Goal: Task Accomplishment & Management: Manage account settings

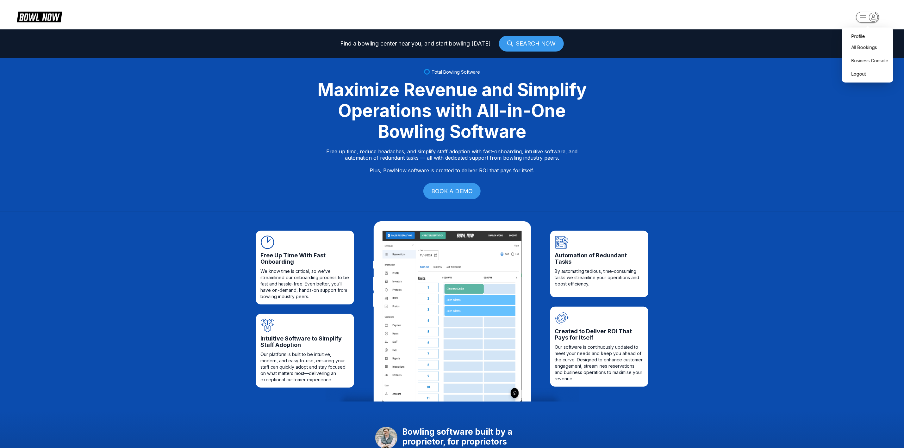
click at [867, 17] on rect "button" at bounding box center [867, 17] width 23 height 11
click at [860, 64] on div "Business Console" at bounding box center [867, 60] width 45 height 11
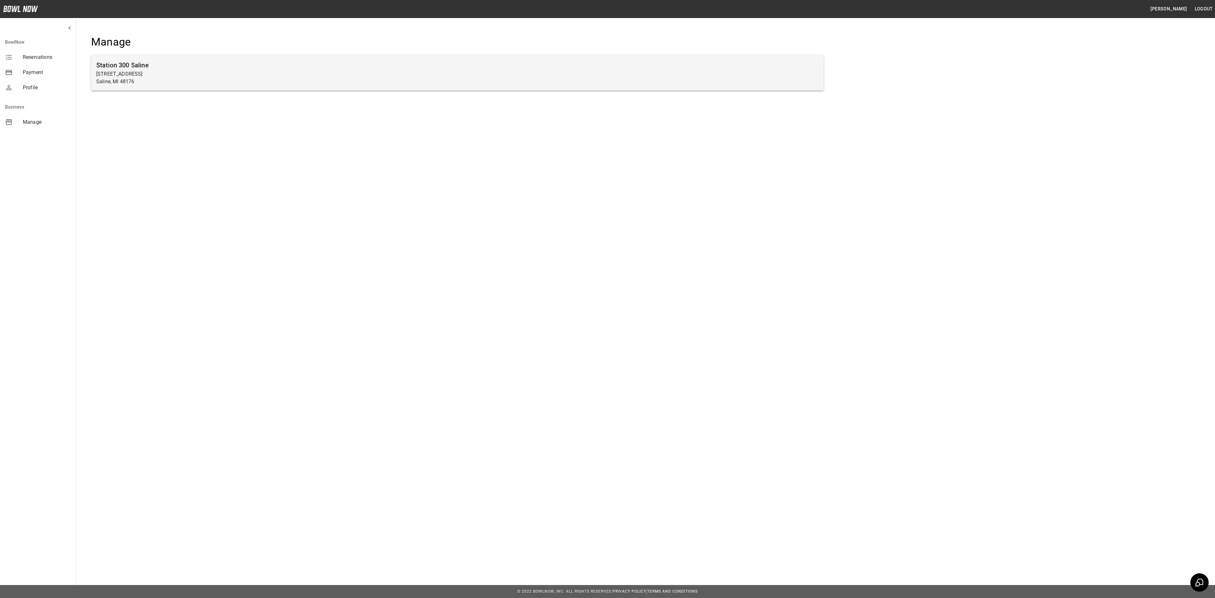
click at [650, 71] on p "830 Woodland Dr E" at bounding box center [457, 74] width 722 height 8
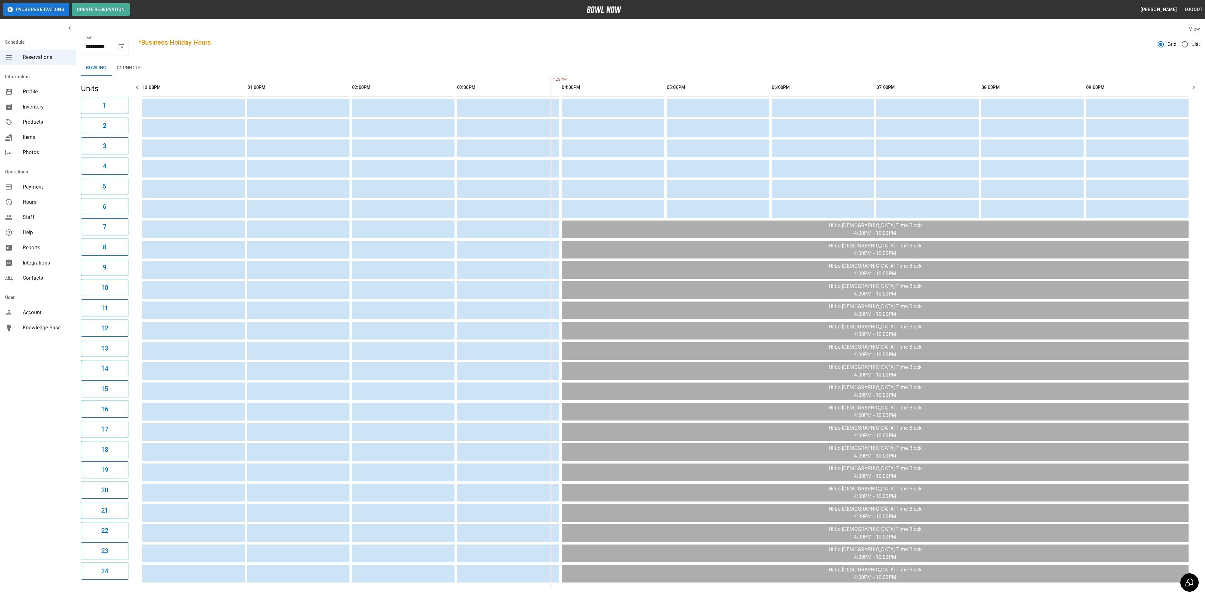
click at [117, 44] on button "Choose date, selected date is Aug 27, 2025" at bounding box center [121, 46] width 13 height 13
click at [113, 139] on button "28" at bounding box center [109, 139] width 11 height 11
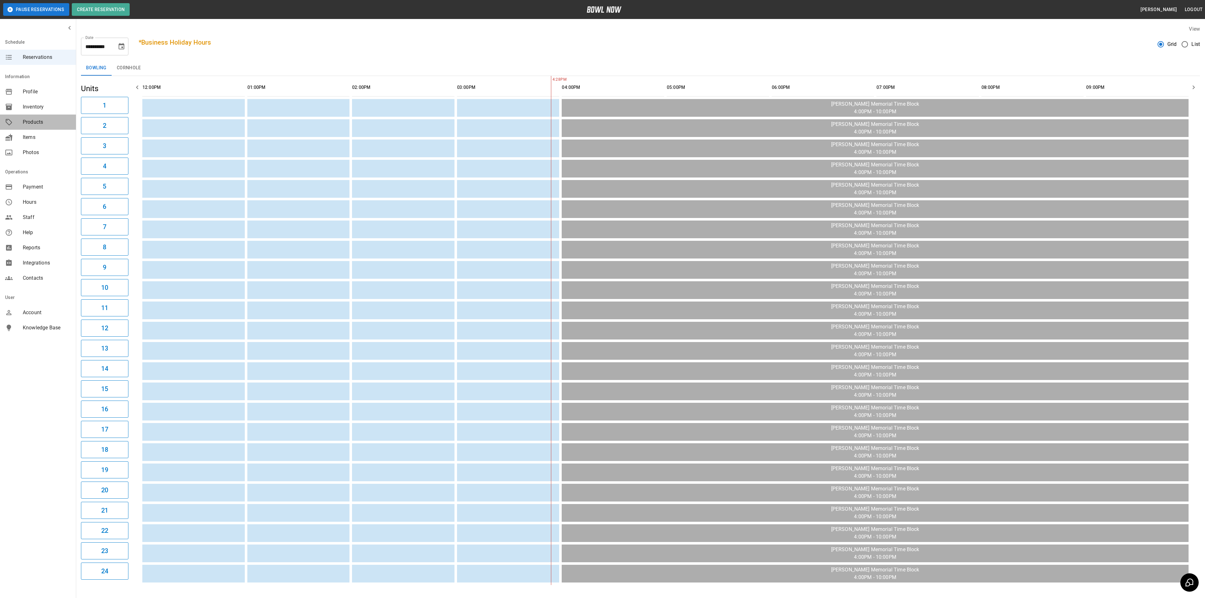
click at [43, 128] on div "Products" at bounding box center [38, 122] width 76 height 15
click at [32, 108] on span "Inventory" at bounding box center [47, 107] width 48 height 8
click at [125, 54] on div "**********" at bounding box center [104, 47] width 47 height 18
click at [120, 44] on icon "Choose date, selected date is Aug 28, 2025" at bounding box center [122, 47] width 8 height 8
click at [94, 138] on button "27" at bounding box center [96, 139] width 11 height 11
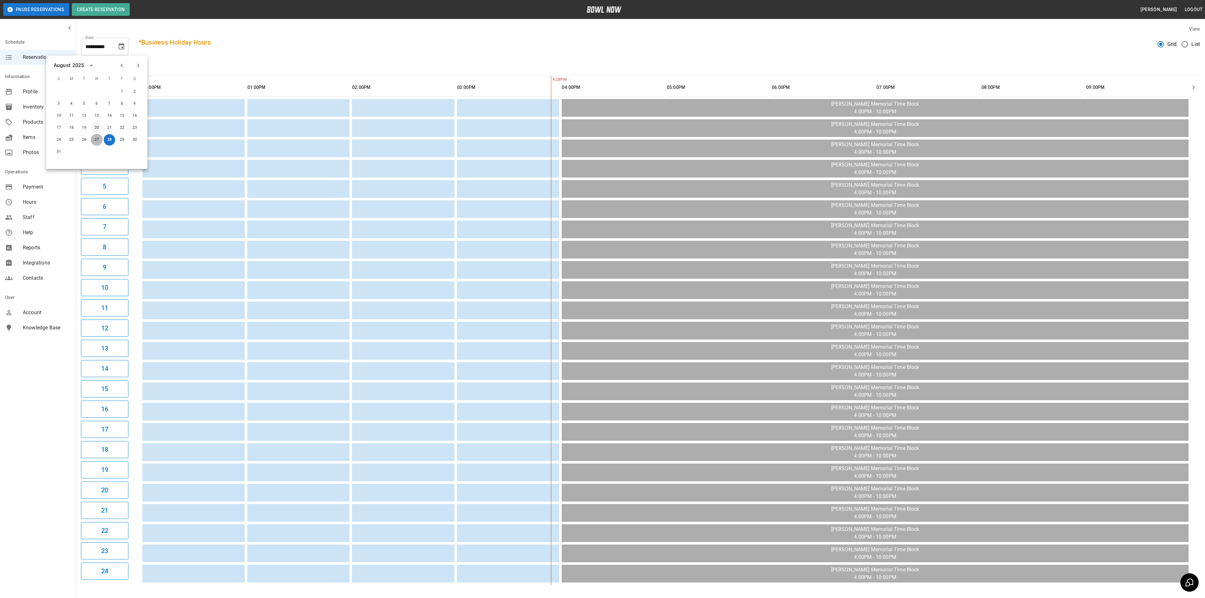
type input "**********"
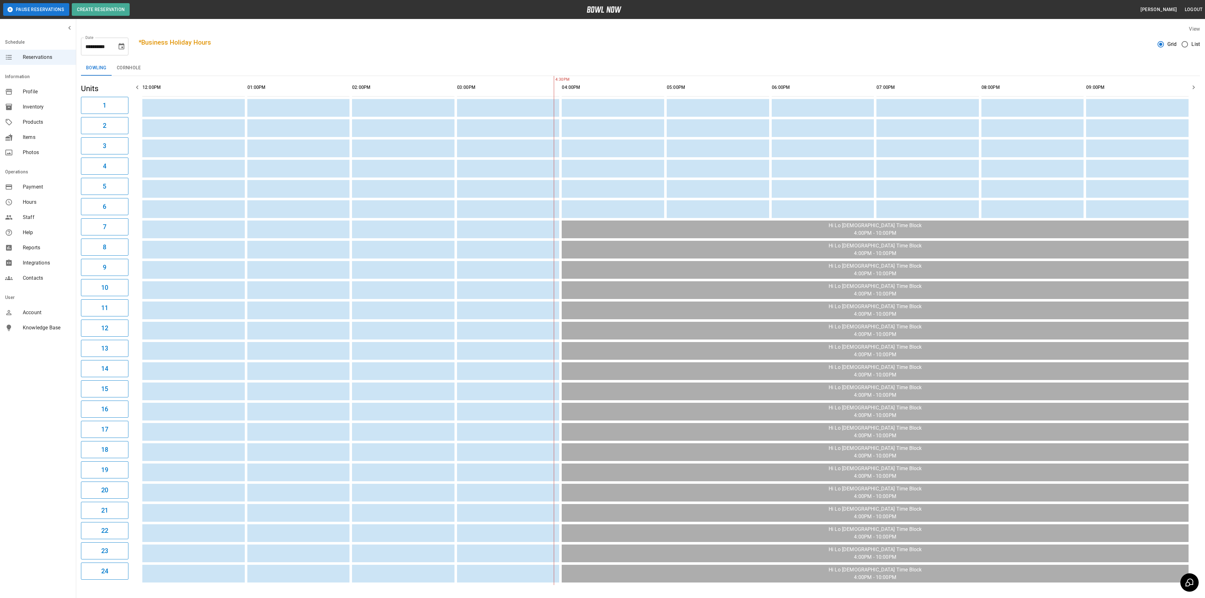
click at [41, 121] on span "Products" at bounding box center [47, 122] width 48 height 8
click at [39, 125] on span "Products" at bounding box center [47, 122] width 48 height 8
click at [37, 124] on span "Products" at bounding box center [47, 122] width 48 height 8
click at [27, 123] on span "Products" at bounding box center [47, 122] width 48 height 8
click at [28, 109] on span "Inventory" at bounding box center [47, 107] width 48 height 8
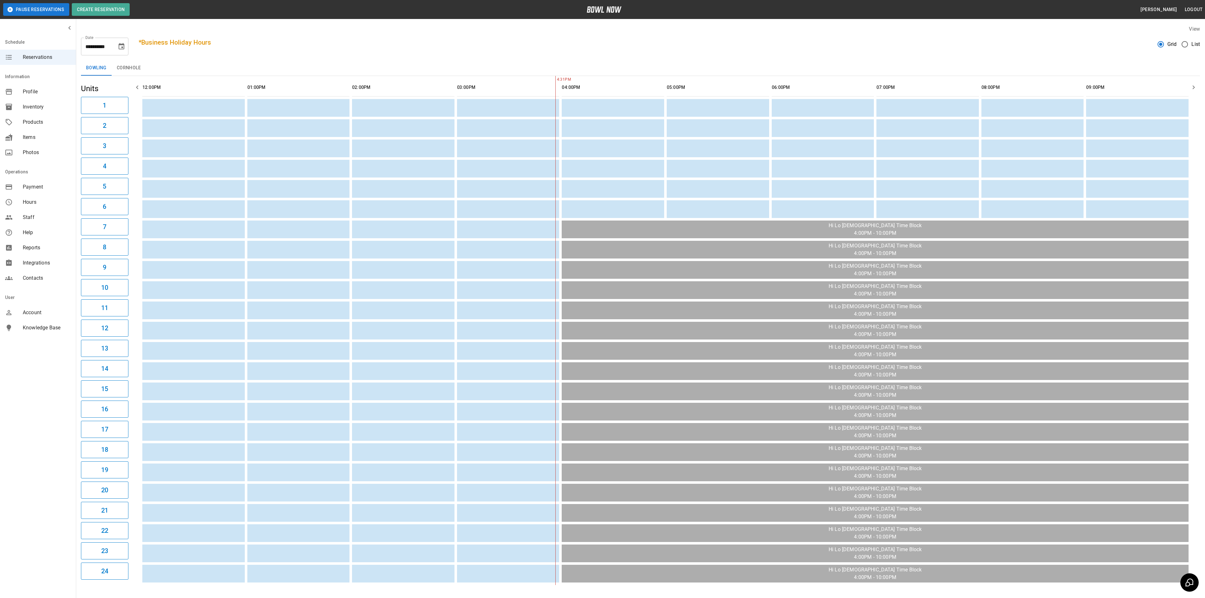
click at [37, 108] on span "Inventory" at bounding box center [47, 107] width 48 height 8
click at [39, 123] on span "Products" at bounding box center [47, 122] width 48 height 8
click at [20, 125] on div "mailbox folders" at bounding box center [14, 122] width 18 height 8
click at [32, 202] on span "Hours" at bounding box center [47, 202] width 48 height 8
click at [39, 106] on span "Inventory" at bounding box center [47, 107] width 48 height 8
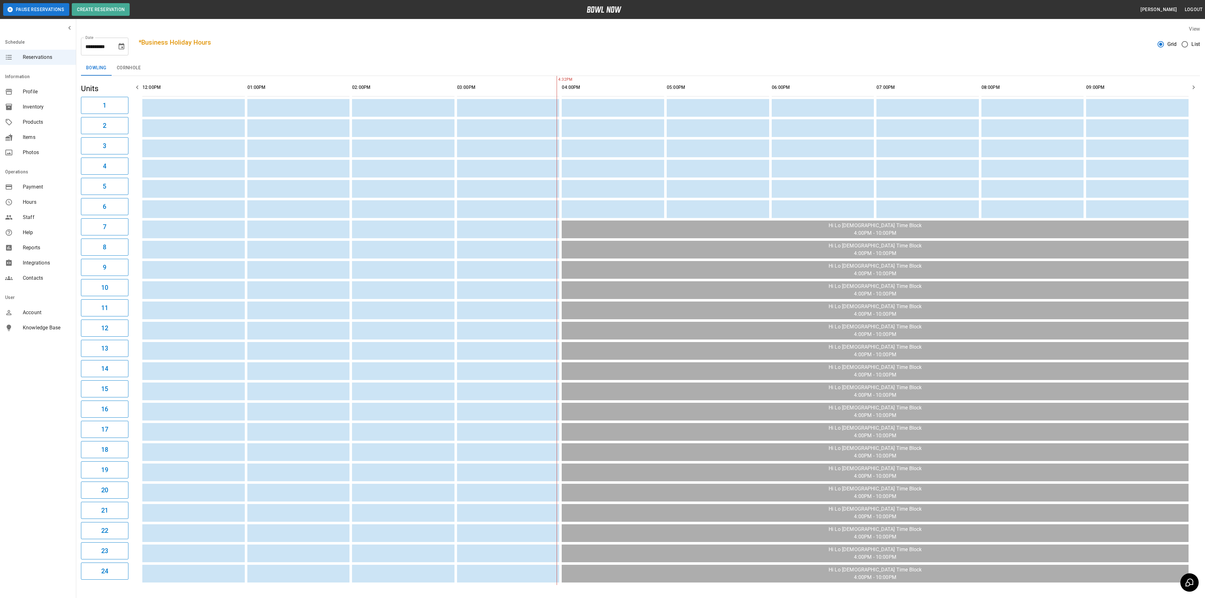
click at [34, 109] on span "Inventory" at bounding box center [47, 107] width 48 height 8
click at [33, 123] on span "Products" at bounding box center [47, 122] width 48 height 8
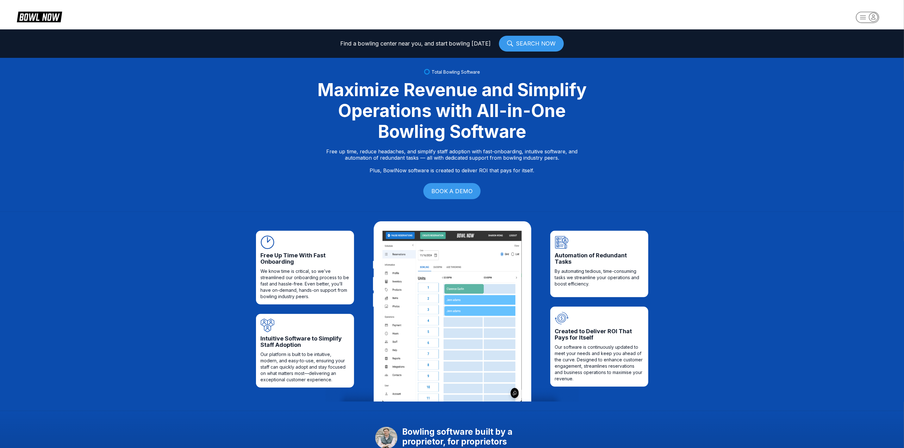
click at [873, 16] on icon "button" at bounding box center [873, 17] width 9 height 9
click at [867, 63] on div "Business Console" at bounding box center [867, 60] width 45 height 11
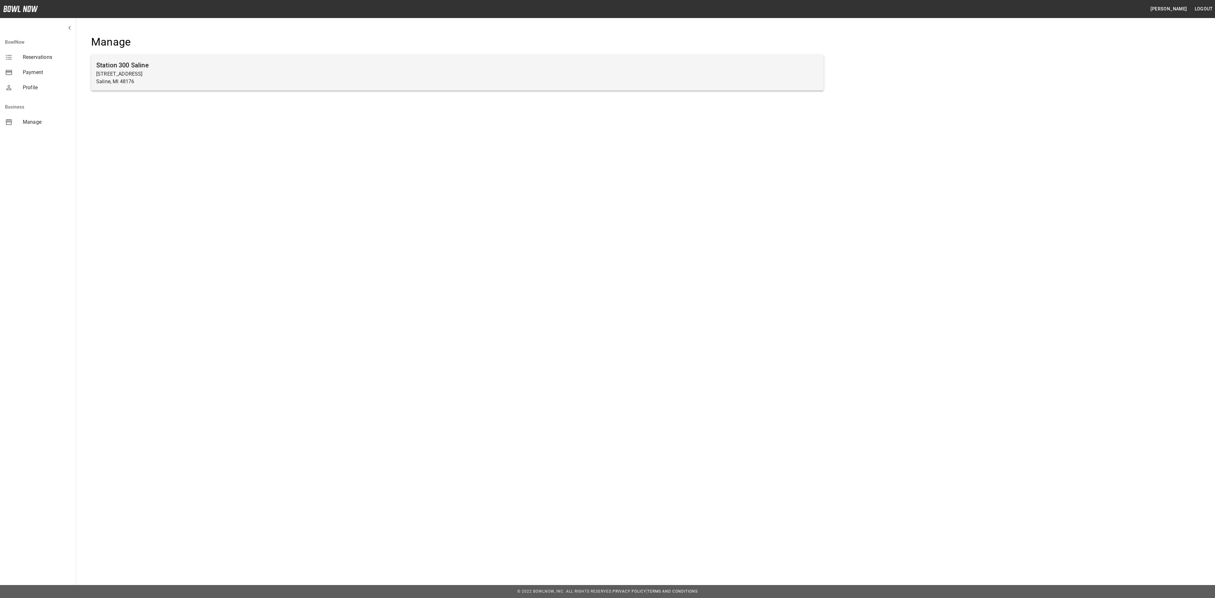
click at [185, 83] on p "Saline, MI 48176" at bounding box center [457, 82] width 722 height 8
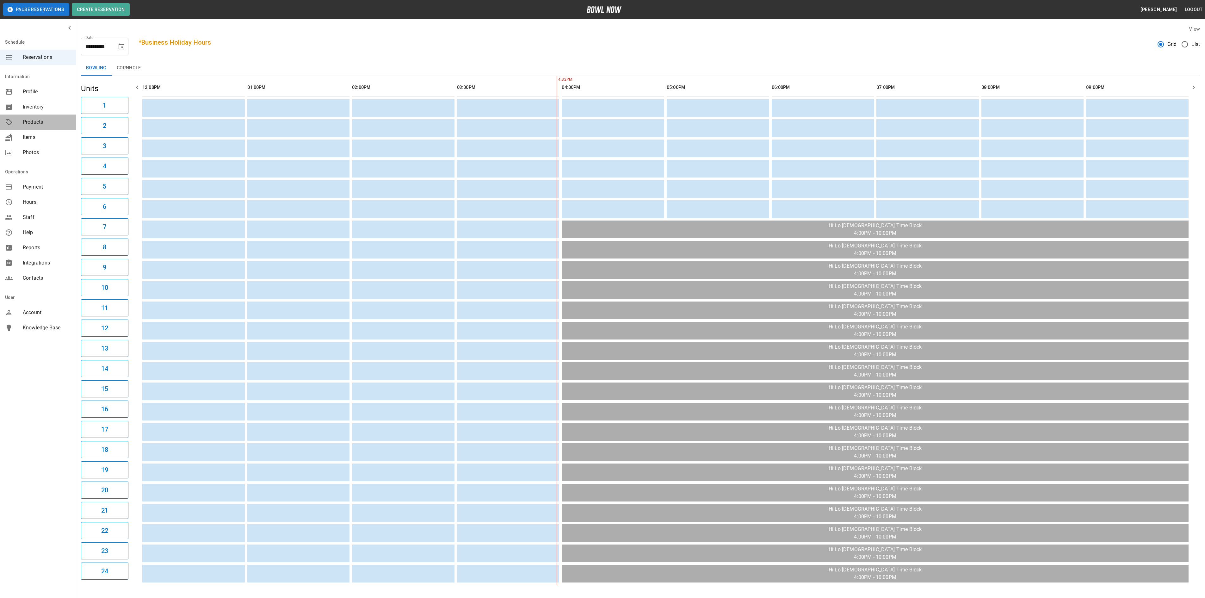
click at [31, 124] on span "Products" at bounding box center [47, 122] width 48 height 8
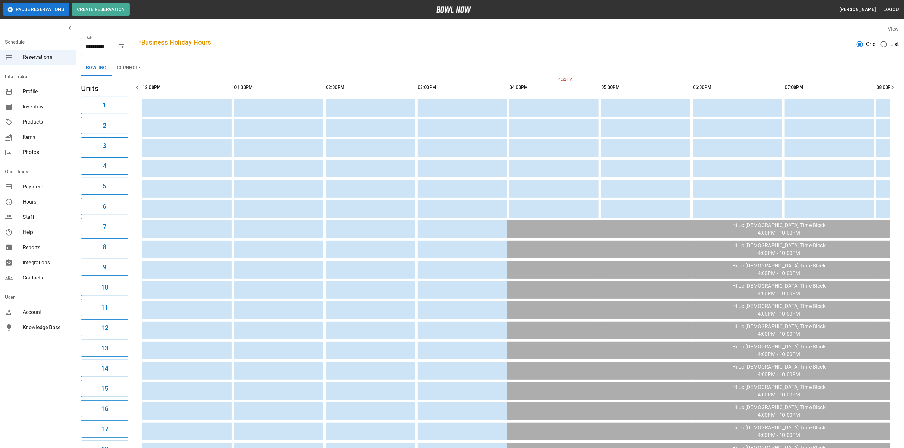
click at [25, 118] on span "Products" at bounding box center [47, 122] width 48 height 8
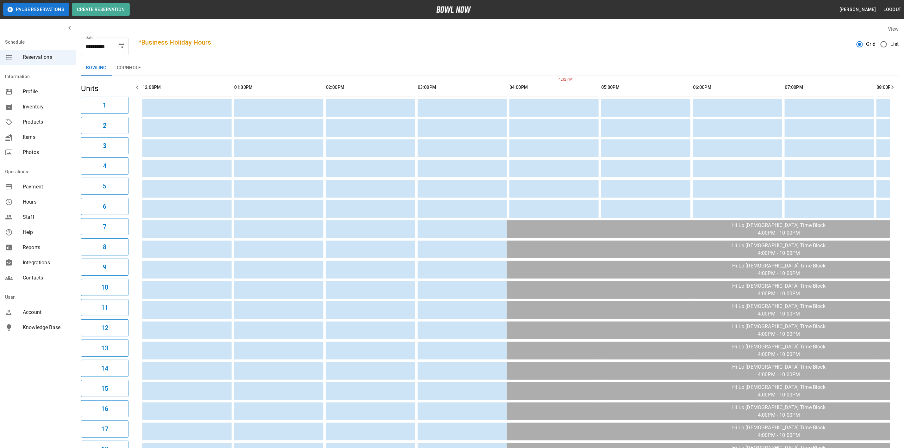
click at [25, 118] on span "Products" at bounding box center [47, 122] width 48 height 8
click at [126, 47] on button "Choose date, selected date is Aug 27, 2025" at bounding box center [121, 46] width 13 height 13
click at [108, 138] on button "28" at bounding box center [109, 139] width 11 height 11
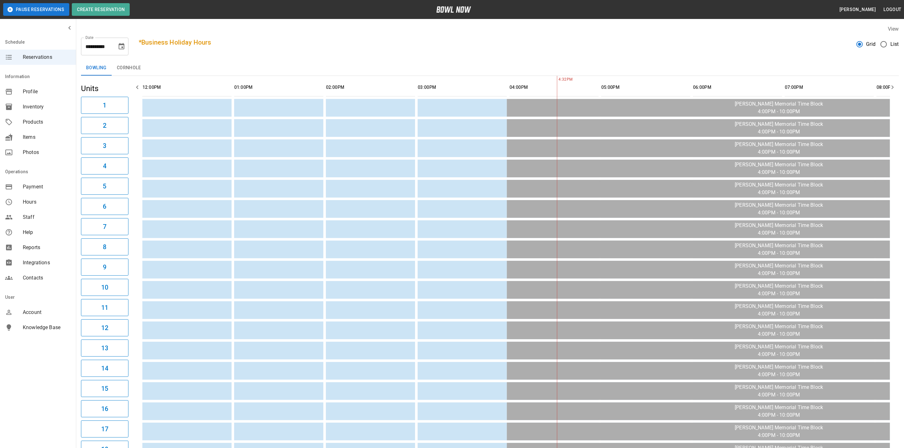
click at [40, 107] on span "Inventory" at bounding box center [47, 107] width 48 height 8
click at [34, 93] on span "Profile" at bounding box center [47, 92] width 48 height 8
click at [38, 110] on span "Inventory" at bounding box center [47, 107] width 48 height 8
click at [34, 130] on div "Items" at bounding box center [38, 137] width 76 height 15
click at [31, 143] on div "Items" at bounding box center [38, 137] width 76 height 15
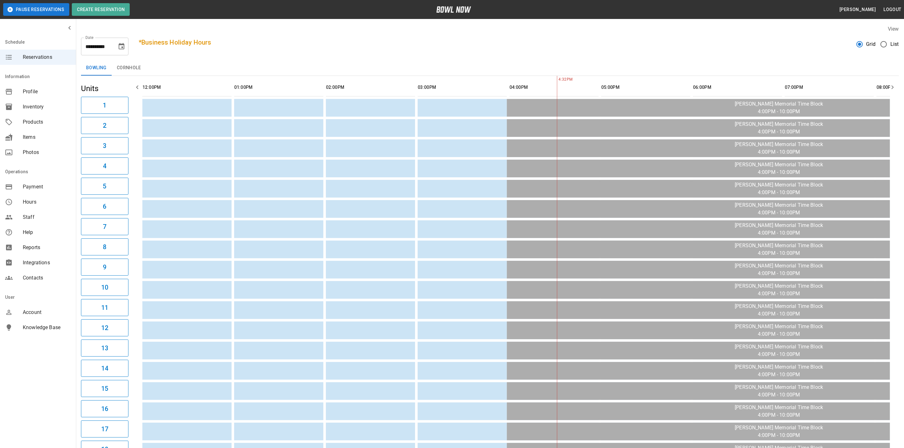
click at [31, 150] on span "Photos" at bounding box center [47, 153] width 48 height 8
click at [35, 191] on div "Payment" at bounding box center [38, 186] width 76 height 15
click at [38, 210] on div "Staff" at bounding box center [38, 217] width 76 height 15
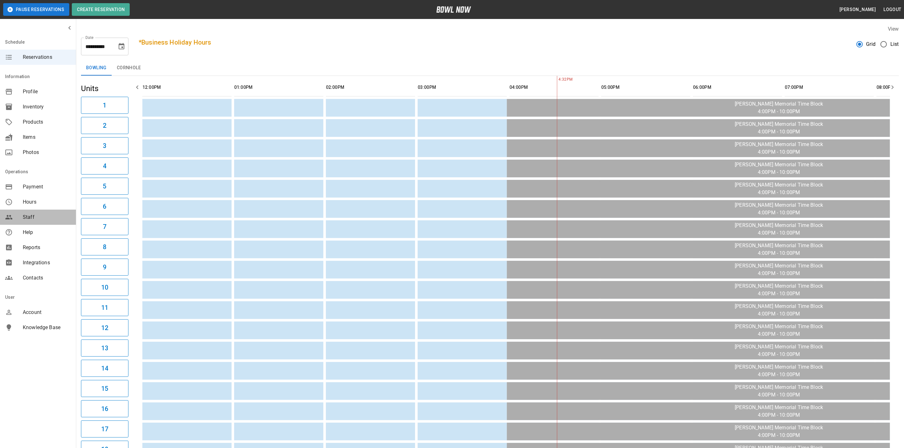
drag, startPoint x: 38, startPoint y: 209, endPoint x: 31, endPoint y: 242, distance: 33.6
click at [38, 208] on nav "Operations Payment Hours Staff Help Reports Integrations Contacts" at bounding box center [38, 226] width 76 height 124
click at [37, 266] on span "Integrations" at bounding box center [47, 263] width 48 height 8
click at [33, 277] on nav "Operations Payment Hours Staff Help Reports Integrations Contacts" at bounding box center [38, 226] width 76 height 124
click at [33, 276] on span "Contacts" at bounding box center [47, 278] width 48 height 8
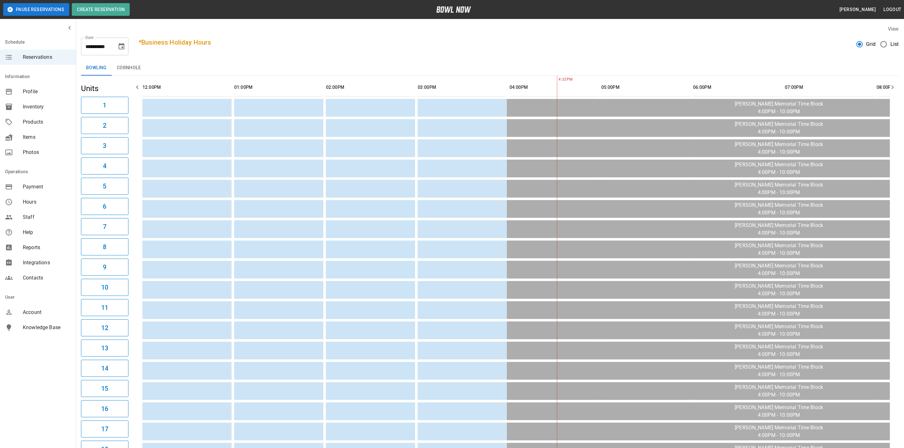
click at [36, 50] on div "Operations" at bounding box center [38, 41] width 76 height 15
click at [33, 140] on span "Items" at bounding box center [47, 137] width 48 height 8
click at [34, 123] on span "Products" at bounding box center [47, 122] width 48 height 8
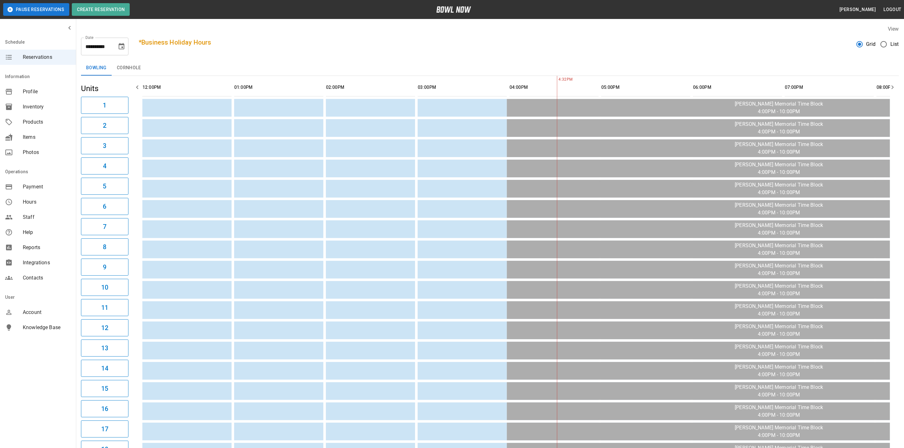
click at [37, 106] on span "Inventory" at bounding box center [47, 107] width 48 height 8
click at [123, 50] on icon "Choose date, selected date is Aug 28, 2025" at bounding box center [122, 47] width 8 height 8
click at [55, 151] on button "31" at bounding box center [58, 151] width 11 height 11
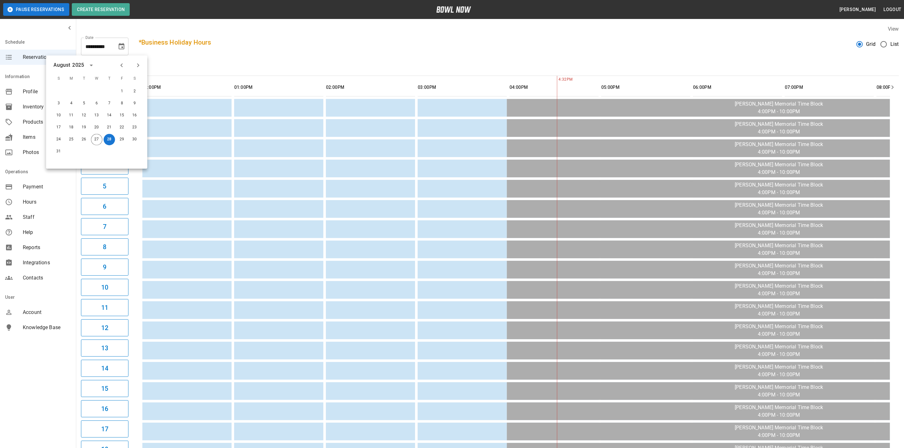
type input "**********"
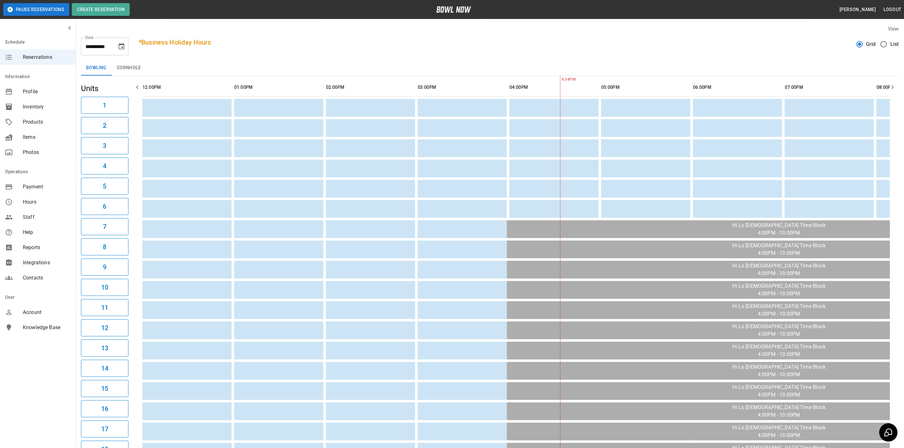
scroll to position [0, 169]
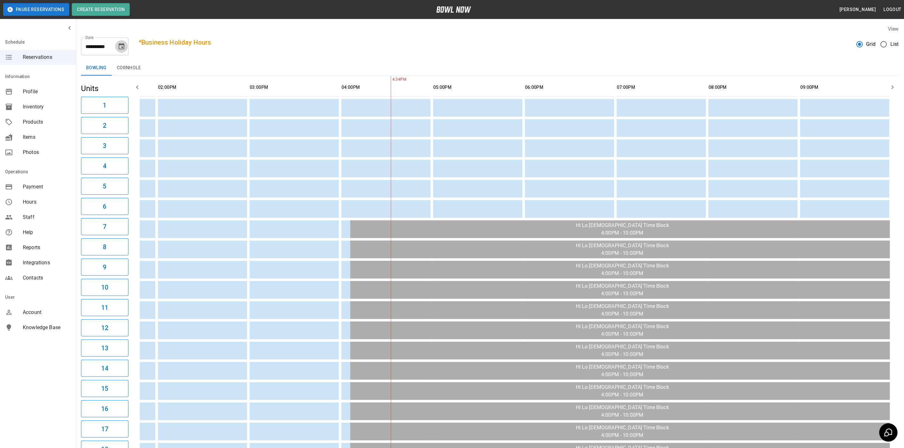
click at [121, 48] on icon "Choose date, selected date is Aug 27, 2025" at bounding box center [122, 46] width 6 height 6
click at [58, 157] on button "31" at bounding box center [58, 151] width 11 height 11
type input "**********"
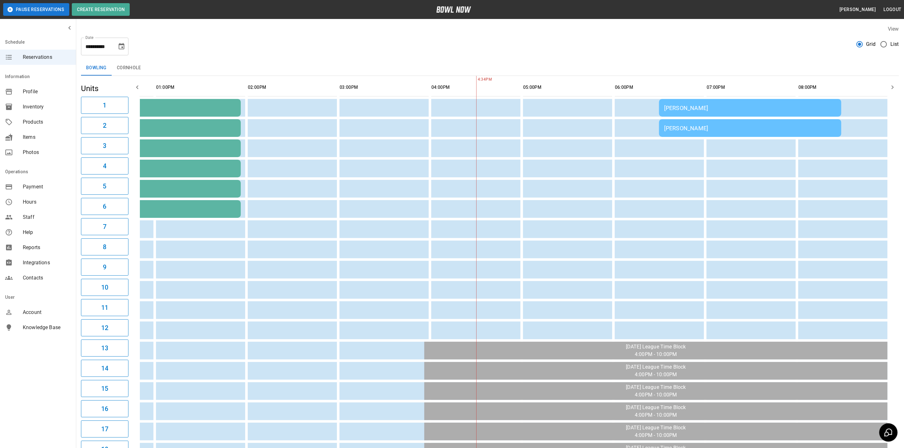
scroll to position [0, 77]
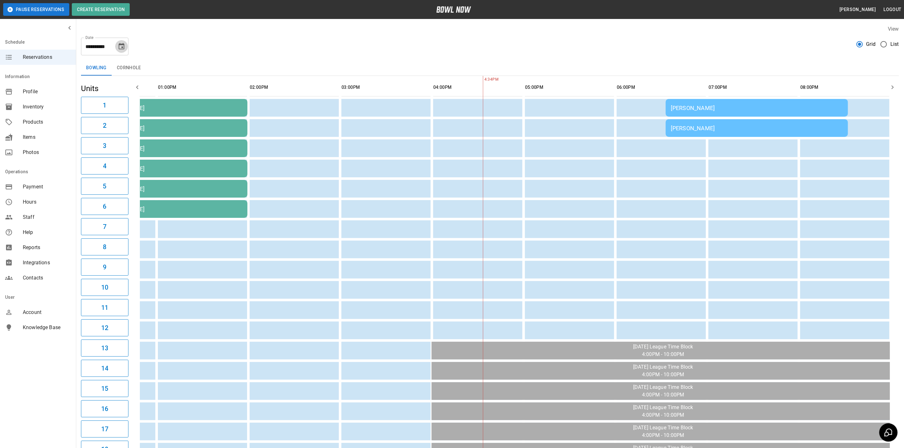
click at [123, 46] on icon "Choose date, selected date is Aug 31, 2025" at bounding box center [122, 47] width 8 height 8
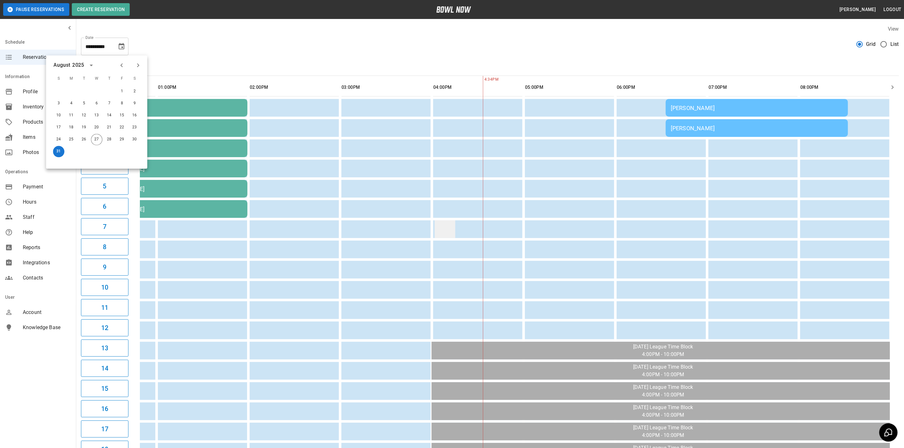
click at [448, 229] on td "sticky table" at bounding box center [445, 229] width 21 height 18
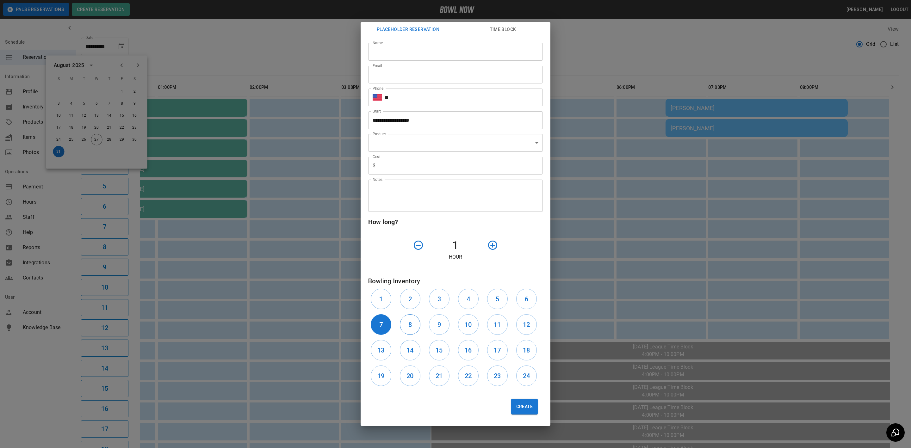
click at [414, 324] on button "8" at bounding box center [410, 324] width 21 height 21
click at [435, 321] on button "9" at bounding box center [439, 324] width 21 height 21
click at [470, 325] on h6 "10" at bounding box center [468, 325] width 7 height 10
click at [492, 325] on button "11" at bounding box center [497, 324] width 21 height 21
click at [521, 324] on button "12" at bounding box center [526, 324] width 21 height 21
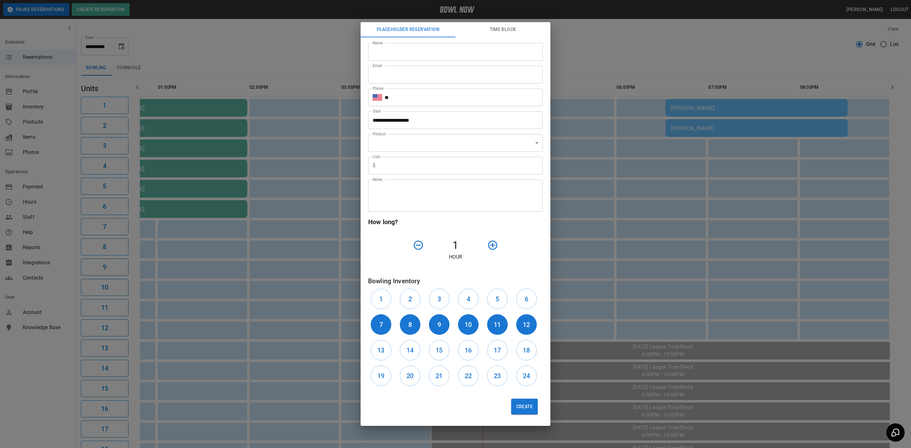
click at [405, 59] on input "Name" at bounding box center [455, 52] width 175 height 18
type input "*"
type input "**********"
click at [498, 32] on button "Time Block" at bounding box center [502, 29] width 95 height 15
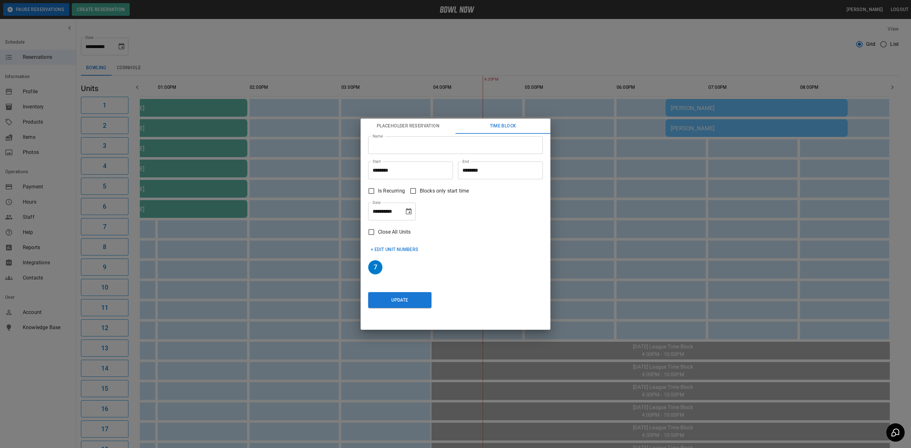
click at [389, 198] on div "**********" at bounding box center [453, 209] width 180 height 23
click at [387, 191] on span "Is Recurring" at bounding box center [391, 191] width 27 height 8
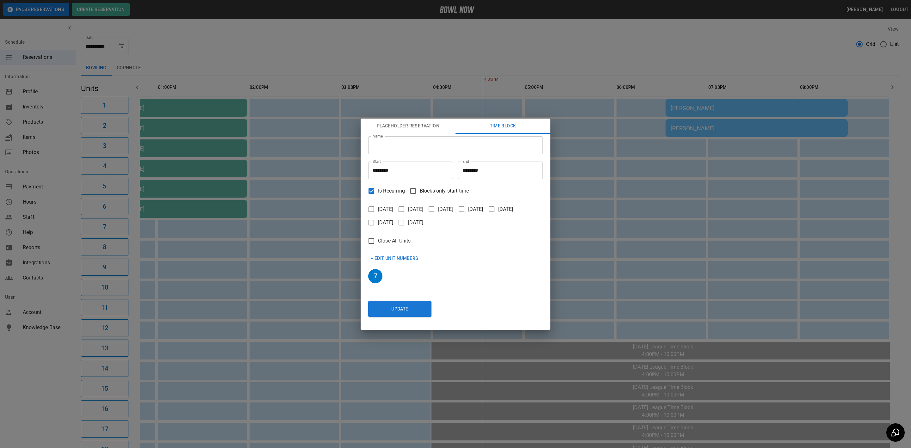
click at [387, 190] on span "Is Recurring" at bounding box center [391, 191] width 27 height 8
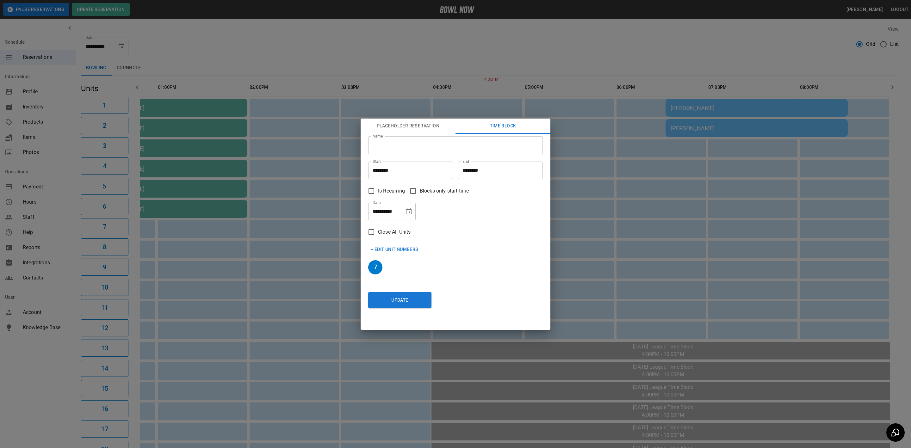
click at [407, 133] on button "Placeholder Reservation" at bounding box center [408, 126] width 95 height 15
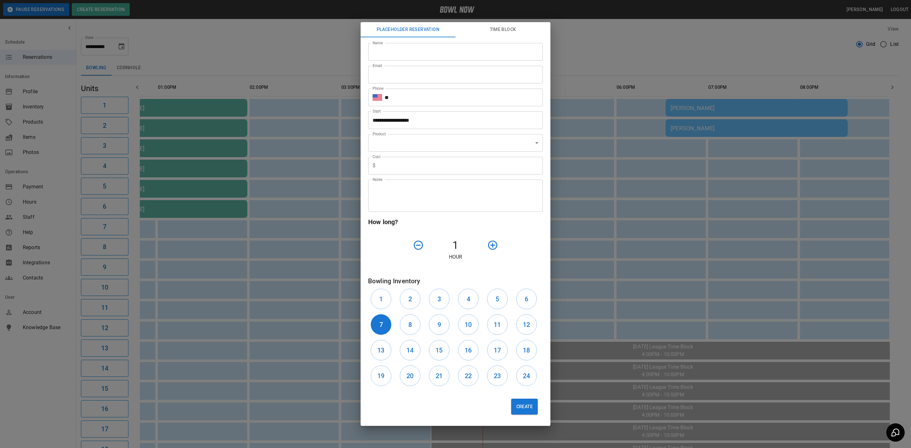
click at [394, 51] on input "Name" at bounding box center [455, 52] width 175 height 18
type input "**********"
click at [431, 73] on input "Email" at bounding box center [455, 75] width 175 height 18
type input "**********"
click at [433, 98] on input "**" at bounding box center [464, 98] width 158 height 18
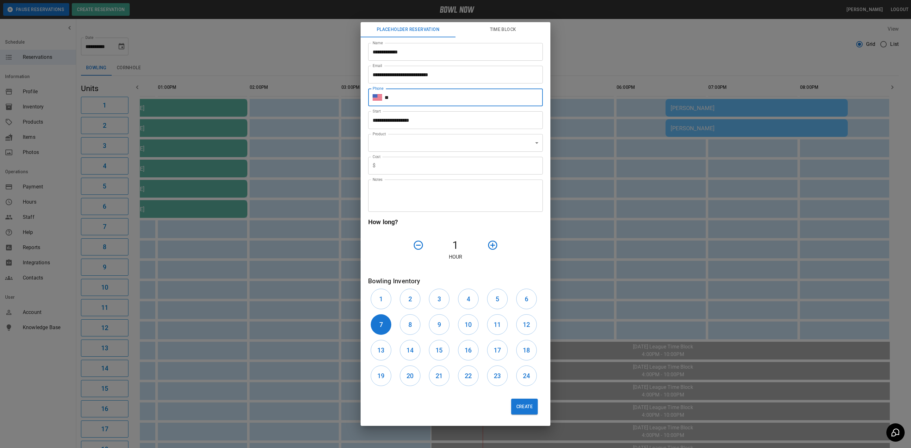
type input "**********"
click at [440, 132] on div "Product ​ Product" at bounding box center [453, 140] width 180 height 23
click at [435, 121] on input "**********" at bounding box center [453, 120] width 170 height 18
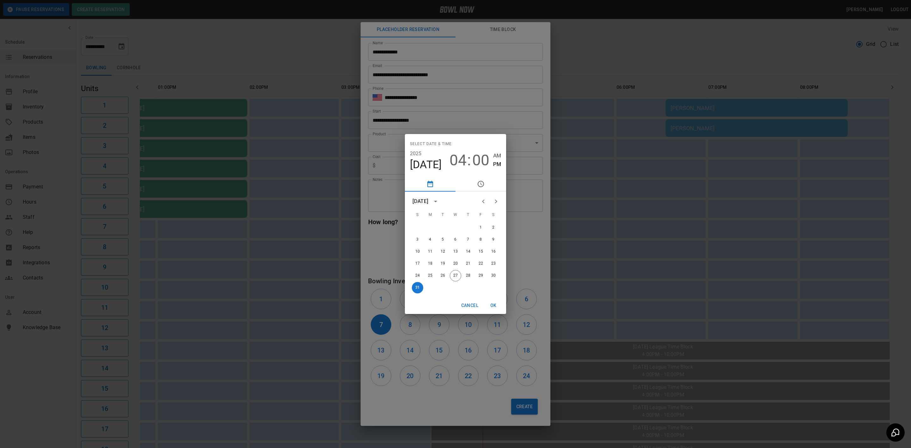
click at [498, 307] on button "OK" at bounding box center [493, 306] width 20 height 12
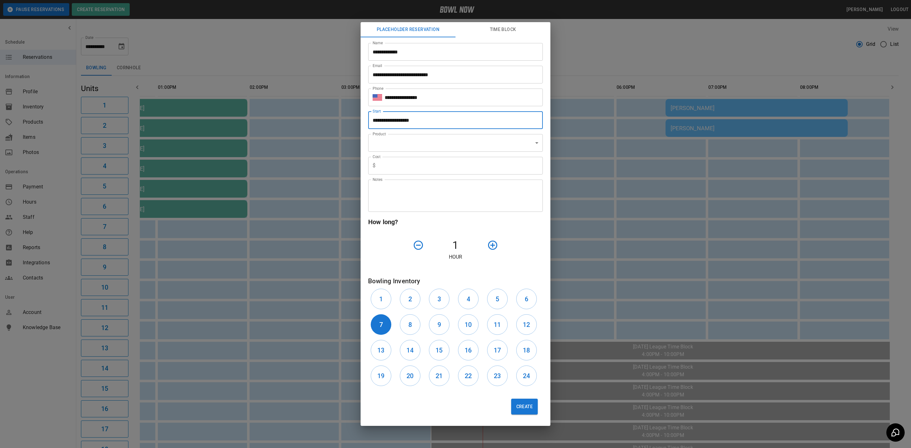
click at [404, 145] on body "**********" at bounding box center [455, 312] width 911 height 624
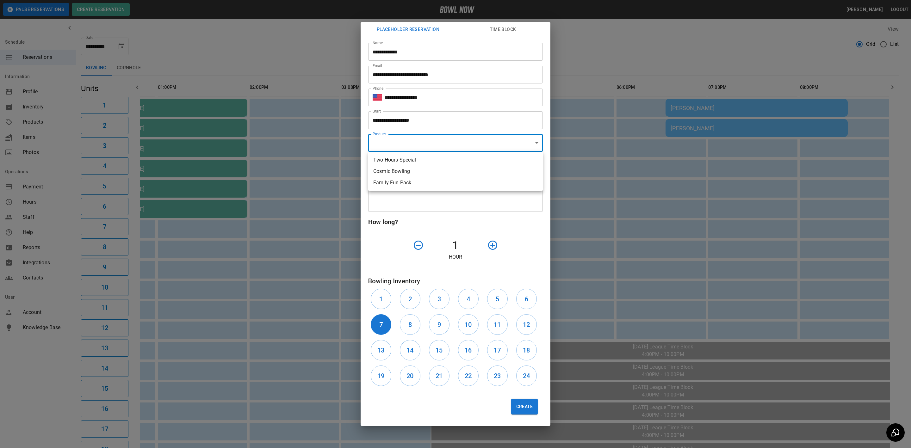
click at [404, 146] on div at bounding box center [455, 224] width 911 height 448
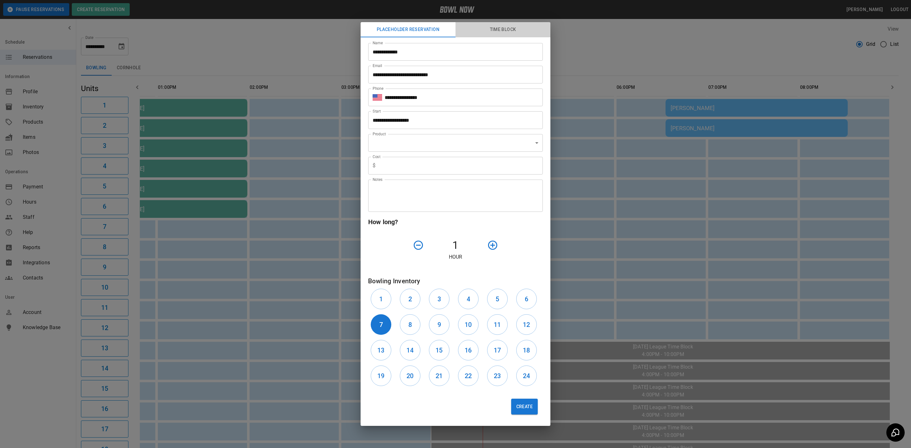
click at [503, 32] on button "Time Block" at bounding box center [502, 29] width 95 height 15
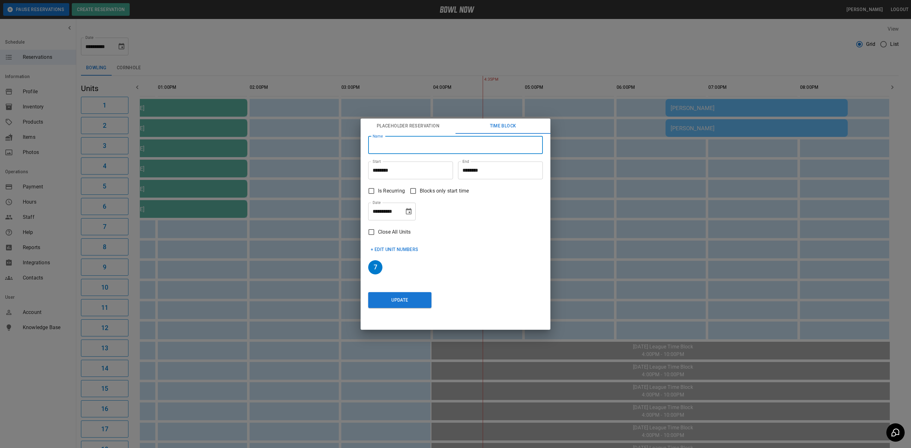
click at [420, 148] on input "Name" at bounding box center [455, 145] width 175 height 18
type input "**********"
click at [413, 123] on button "Placeholder Reservation" at bounding box center [408, 126] width 95 height 15
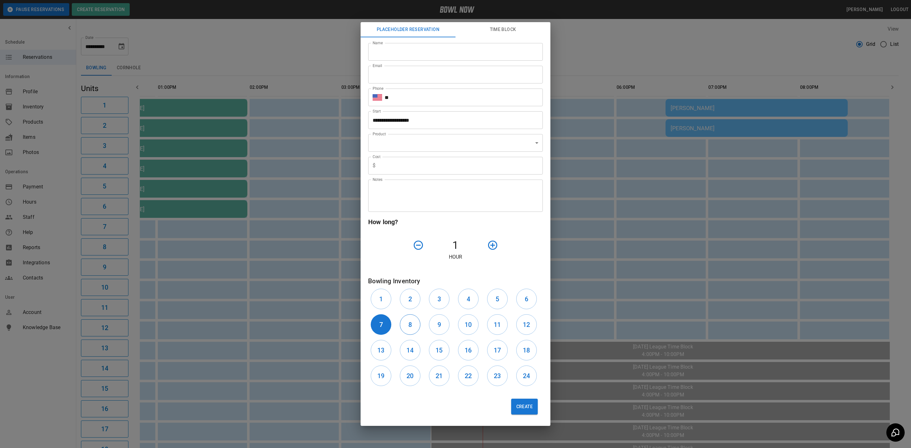
click at [409, 324] on h6 "8" at bounding box center [409, 325] width 3 height 10
click at [442, 322] on button "9" at bounding box center [439, 324] width 21 height 21
click at [471, 323] on h6 "10" at bounding box center [468, 325] width 7 height 10
click at [501, 326] on button "11" at bounding box center [497, 324] width 21 height 21
click at [525, 326] on h6 "12" at bounding box center [526, 325] width 7 height 10
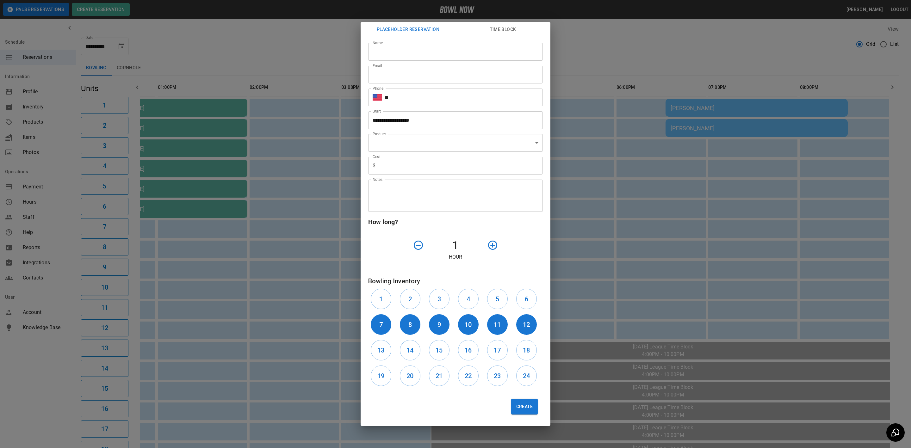
click at [418, 56] on input "Name" at bounding box center [455, 52] width 175 height 18
type input "**********"
click at [399, 66] on input "Email" at bounding box center [455, 75] width 175 height 18
type input "**********"
click at [434, 100] on input "**" at bounding box center [464, 98] width 158 height 18
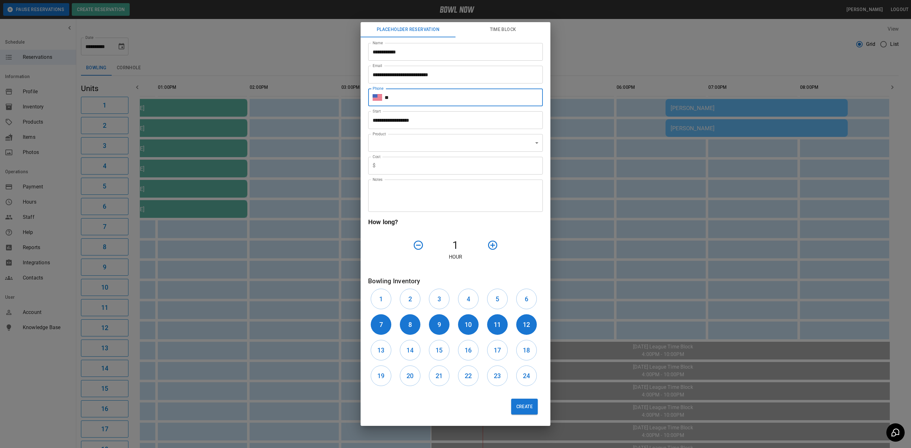
type input "**********"
click at [493, 243] on icon "button" at bounding box center [492, 245] width 11 height 11
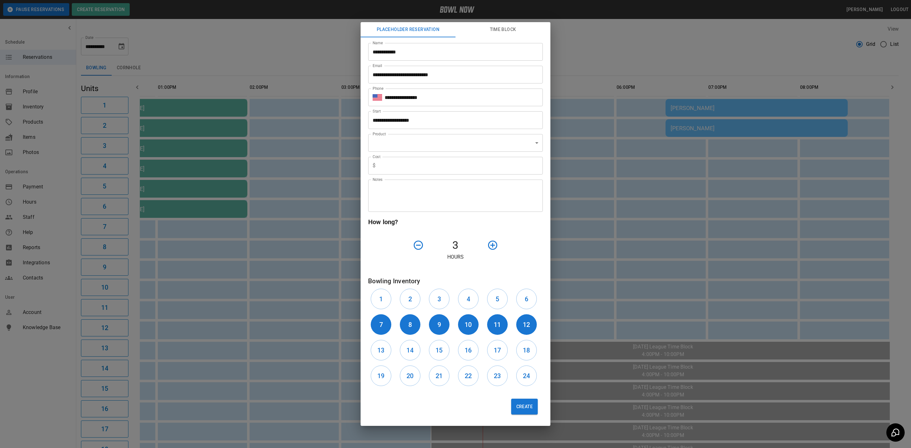
click at [493, 243] on icon "button" at bounding box center [492, 245] width 11 height 11
click at [493, 243] on div at bounding box center [507, 245] width 44 height 16
click at [490, 245] on div at bounding box center [507, 245] width 44 height 16
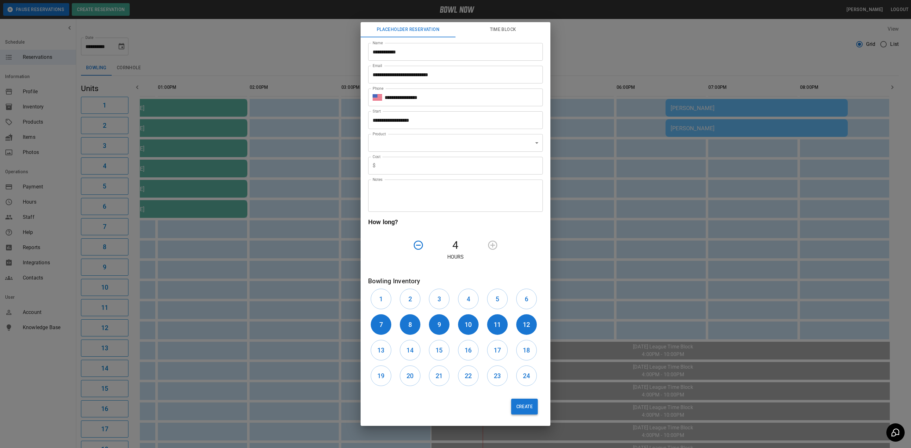
click at [520, 408] on button "Create" at bounding box center [524, 407] width 27 height 16
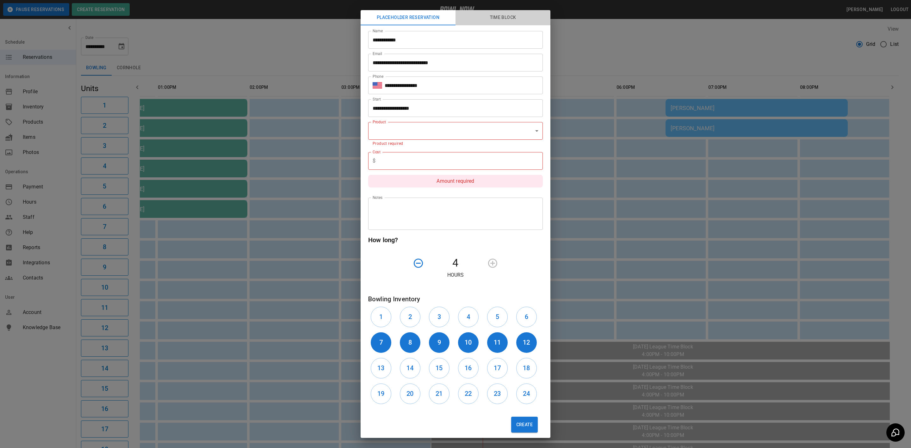
click at [506, 18] on button "Time Block" at bounding box center [502, 17] width 95 height 15
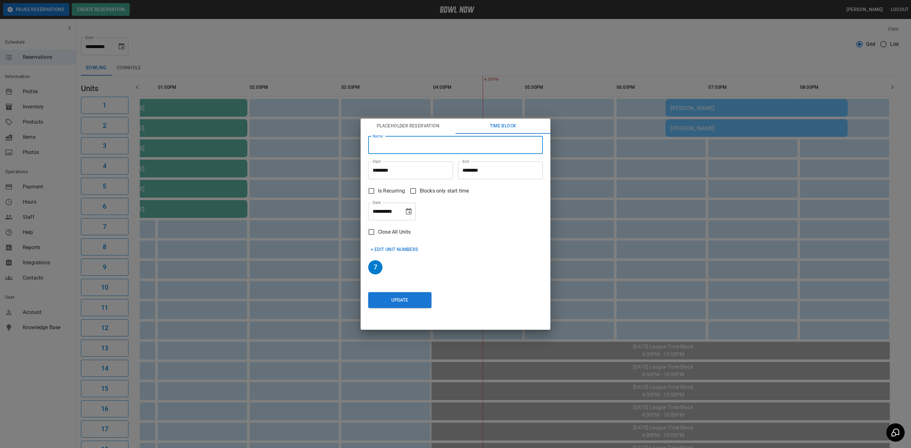
click at [430, 146] on input "Name" at bounding box center [455, 145] width 175 height 18
type input "**********"
type input "********"
click at [381, 251] on button "+ Edit Unit Numbers" at bounding box center [394, 250] width 53 height 12
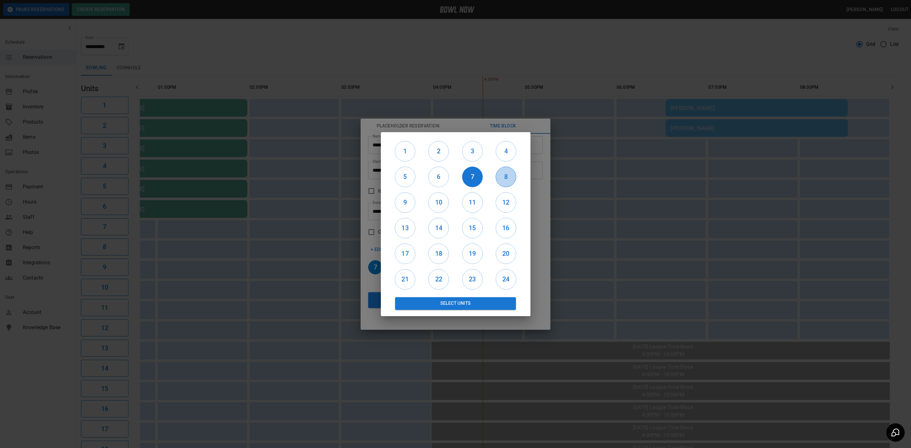
click at [511, 175] on h6 "8" at bounding box center [506, 177] width 20 height 10
click at [411, 204] on h6 "9" at bounding box center [405, 202] width 20 height 10
click at [449, 204] on div "10" at bounding box center [439, 203] width 34 height 26
click at [446, 203] on h6 "10" at bounding box center [439, 202] width 20 height 10
click at [474, 203] on h6 "11" at bounding box center [472, 202] width 20 height 10
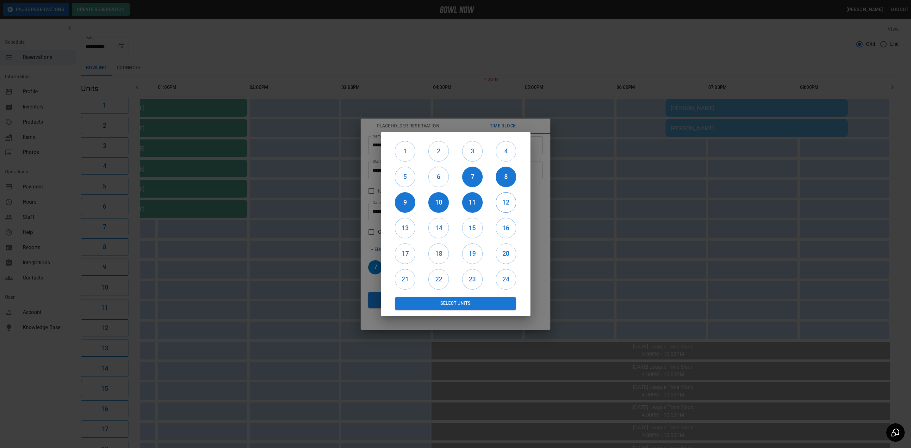
click at [501, 203] on h6 "12" at bounding box center [506, 202] width 20 height 10
click at [480, 305] on button "Select Units" at bounding box center [455, 303] width 121 height 13
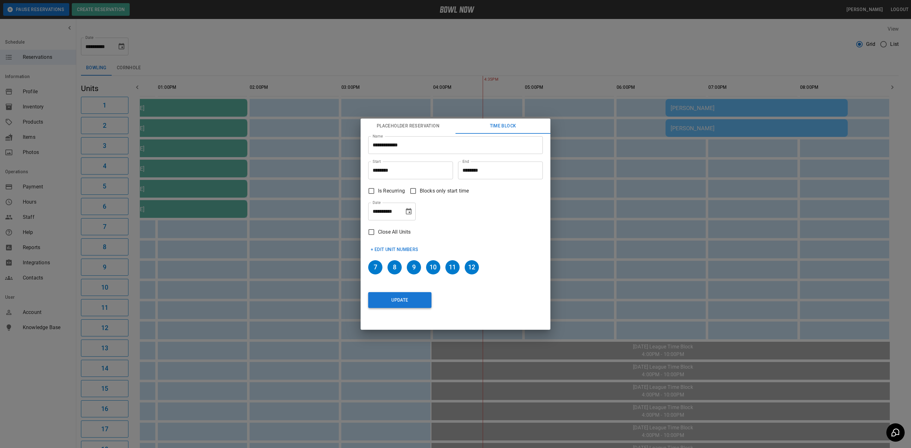
click at [418, 300] on button "Update" at bounding box center [399, 300] width 63 height 16
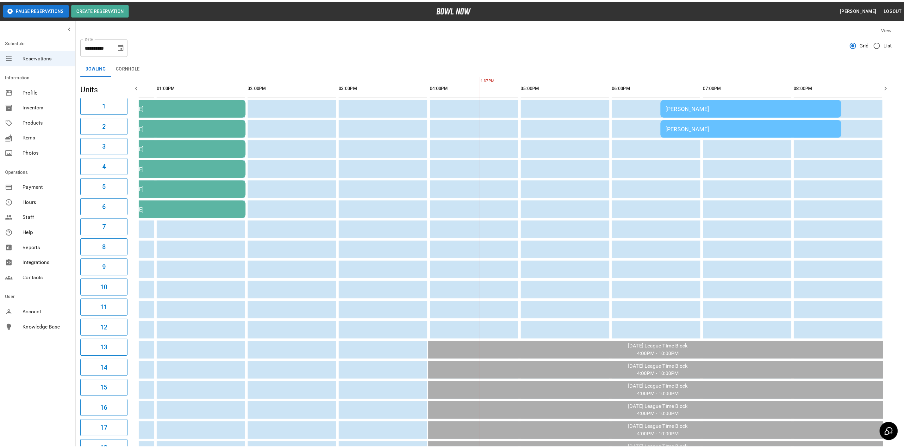
scroll to position [0, 70]
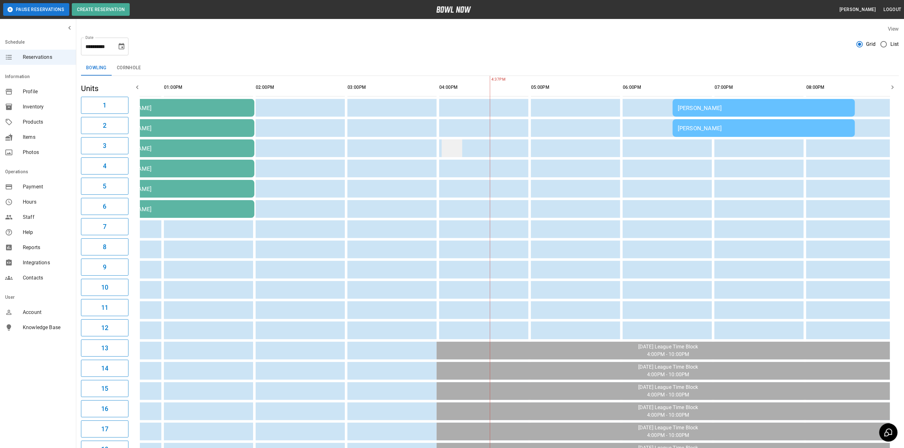
click at [451, 145] on td "sticky table" at bounding box center [452, 148] width 21 height 18
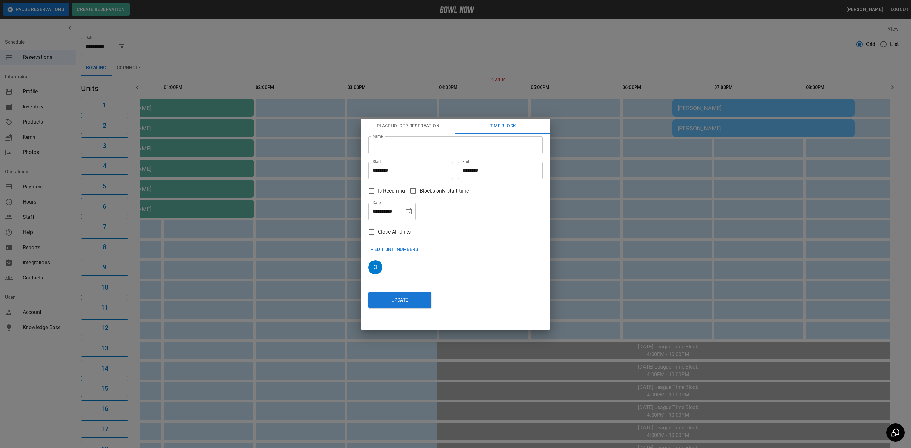
click at [410, 132] on button "Placeholder Reservation" at bounding box center [408, 126] width 95 height 15
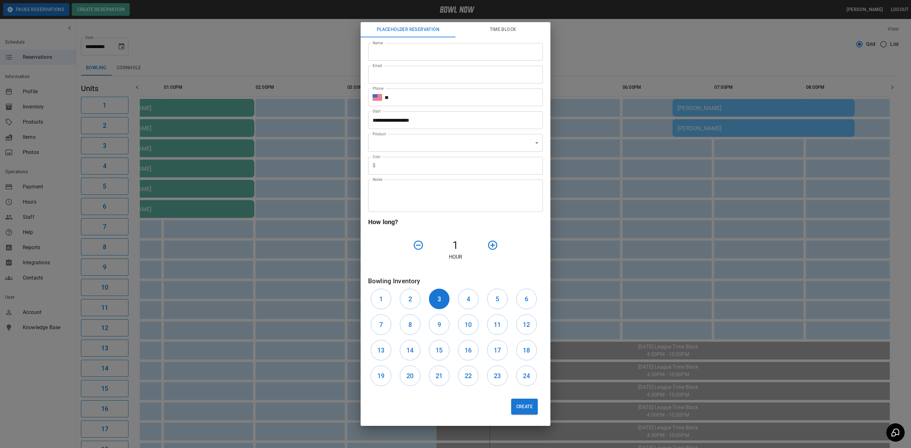
click at [411, 140] on body "**********" at bounding box center [455, 312] width 911 height 624
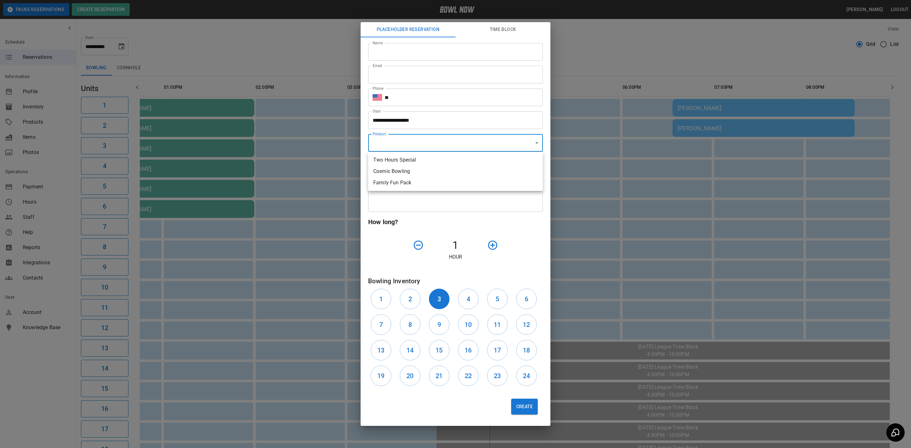
click at [412, 139] on div at bounding box center [455, 224] width 911 height 448
click at [499, 28] on button "Time Block" at bounding box center [502, 29] width 95 height 15
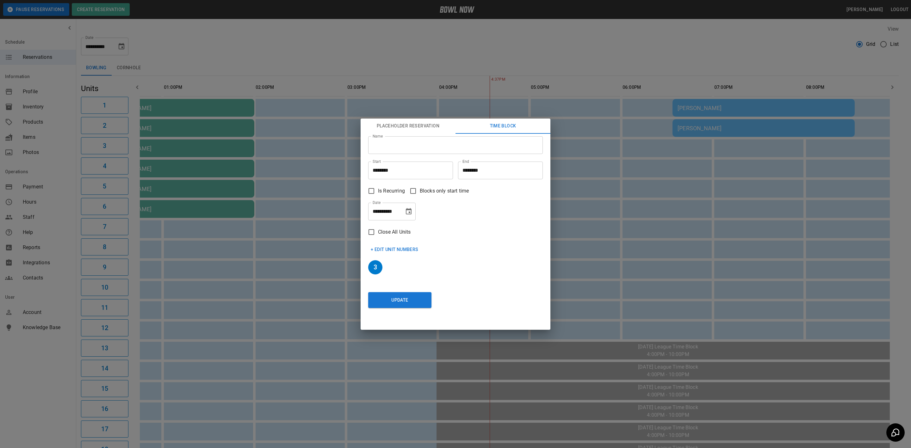
click at [598, 179] on div "**********" at bounding box center [455, 224] width 911 height 448
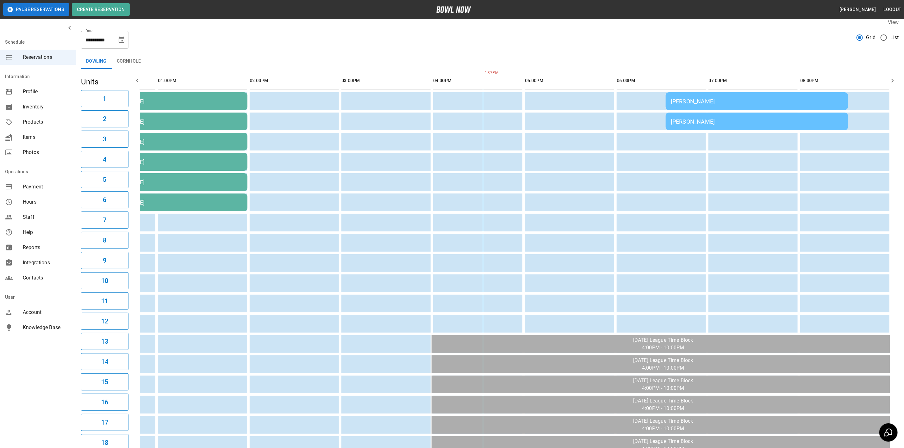
scroll to position [0, 0]
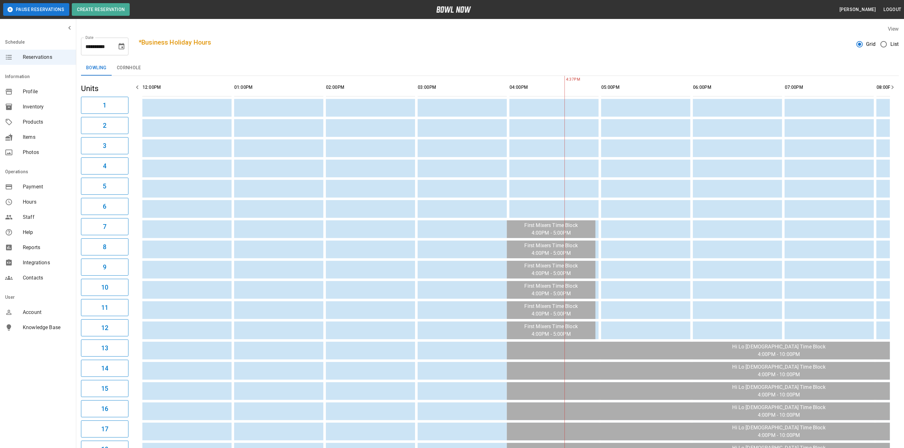
scroll to position [0, 169]
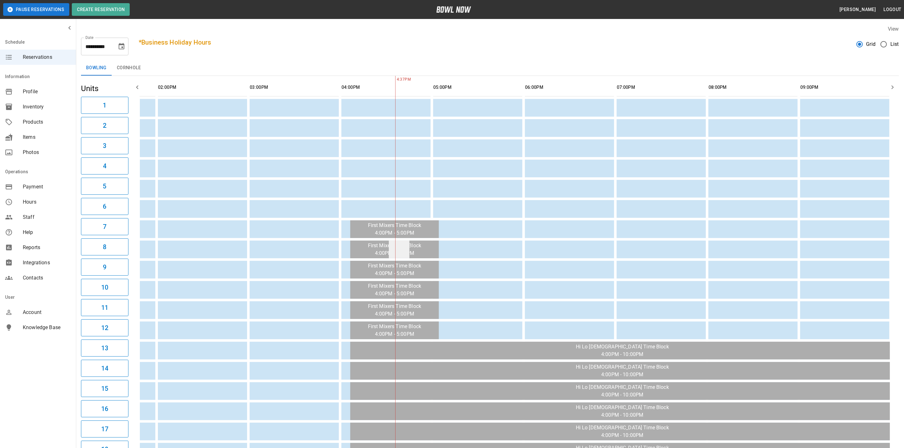
click at [405, 241] on td "sticky table" at bounding box center [399, 250] width 21 height 18
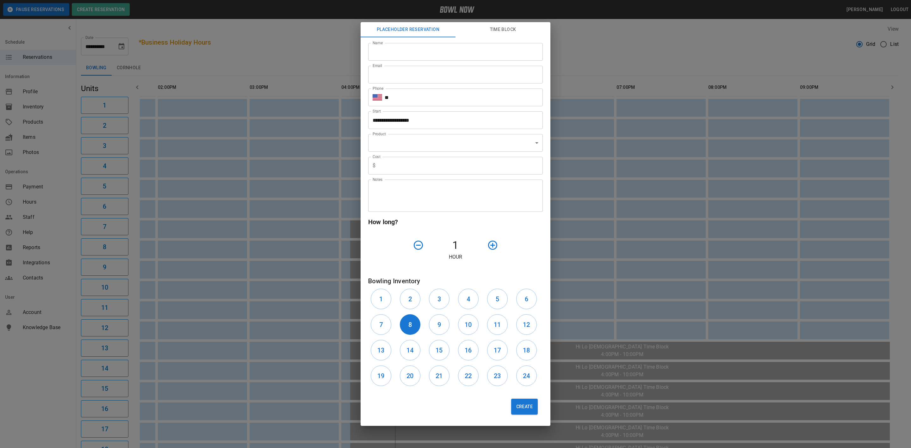
click at [588, 81] on div "**********" at bounding box center [455, 224] width 911 height 448
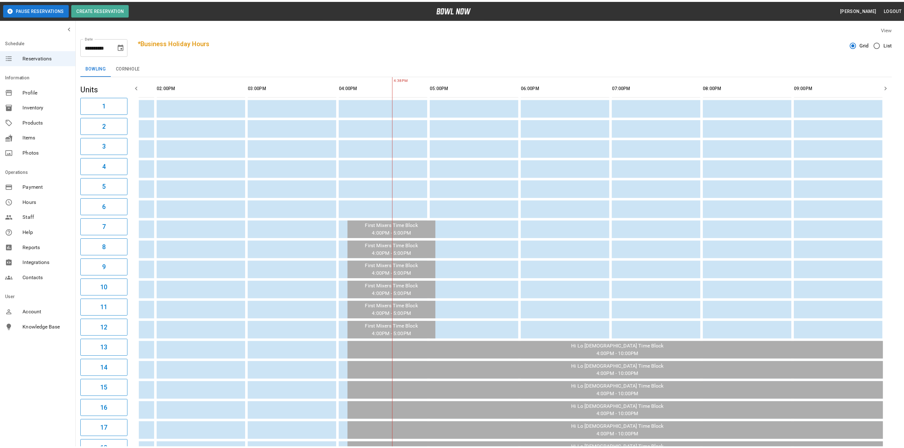
scroll to position [0, 162]
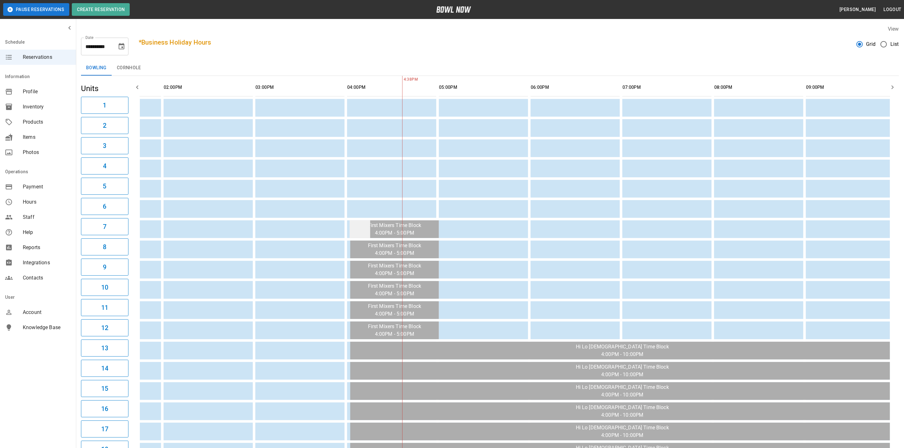
click at [351, 230] on td "sticky table" at bounding box center [360, 229] width 21 height 18
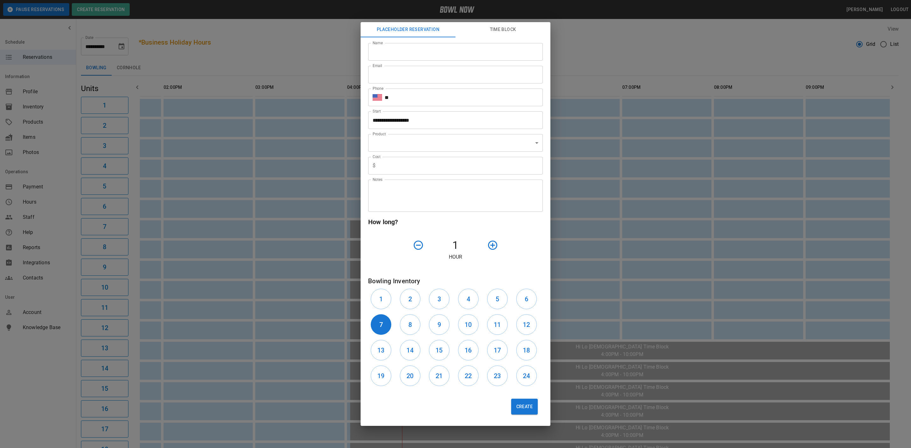
click at [585, 27] on div "**********" at bounding box center [455, 224] width 911 height 448
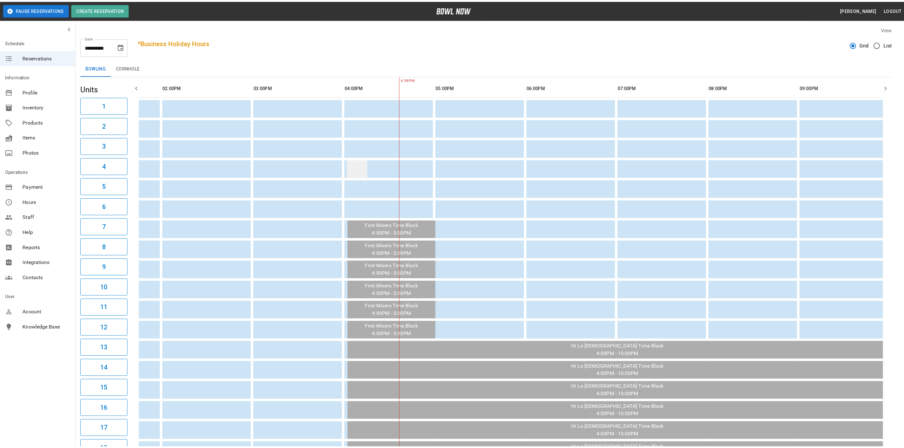
scroll to position [0, 149]
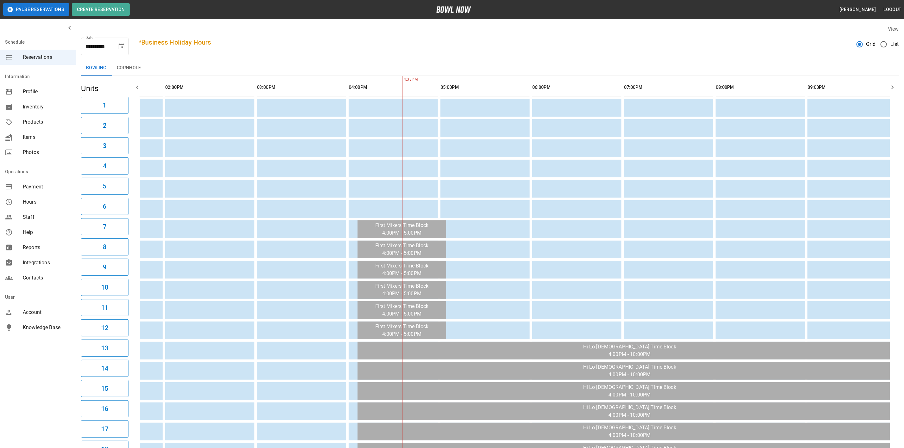
click at [38, 115] on div "Products" at bounding box center [38, 122] width 76 height 15
click at [40, 110] on span "Inventory" at bounding box center [47, 107] width 48 height 8
click at [39, 120] on span "Products" at bounding box center [47, 122] width 48 height 8
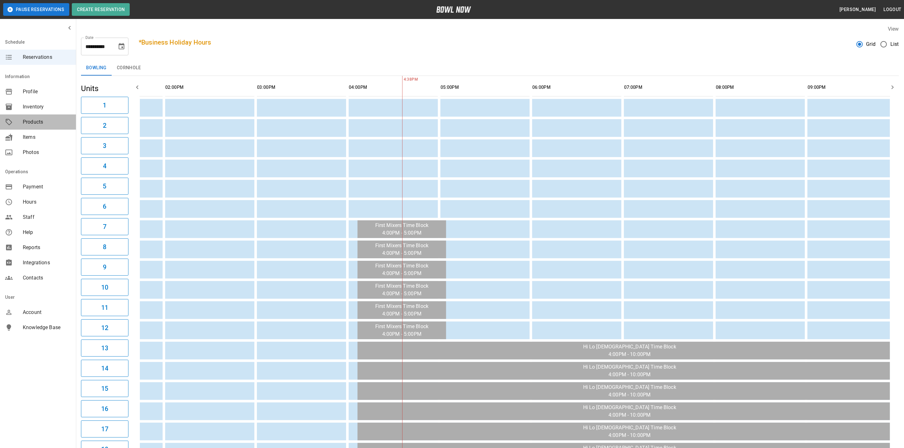
click at [39, 120] on span "Products" at bounding box center [47, 122] width 48 height 8
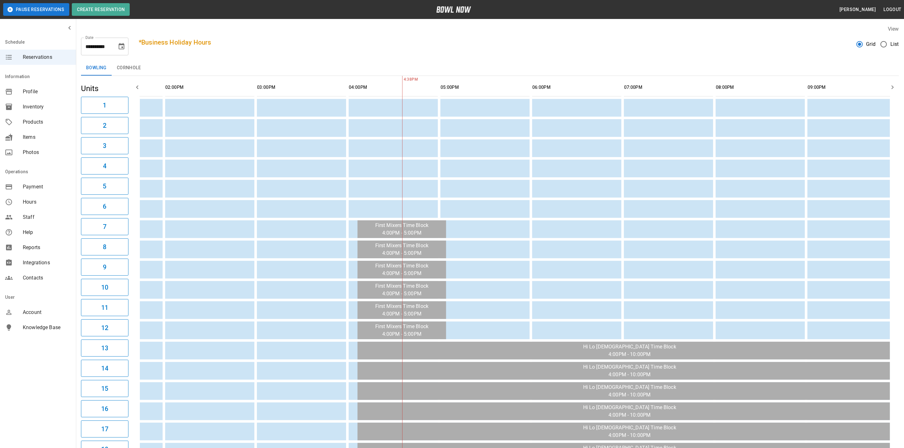
click at [39, 120] on span "Products" at bounding box center [47, 122] width 48 height 8
click at [41, 105] on div "Inventory" at bounding box center [38, 106] width 76 height 15
click at [41, 105] on span "Inventory" at bounding box center [47, 107] width 48 height 8
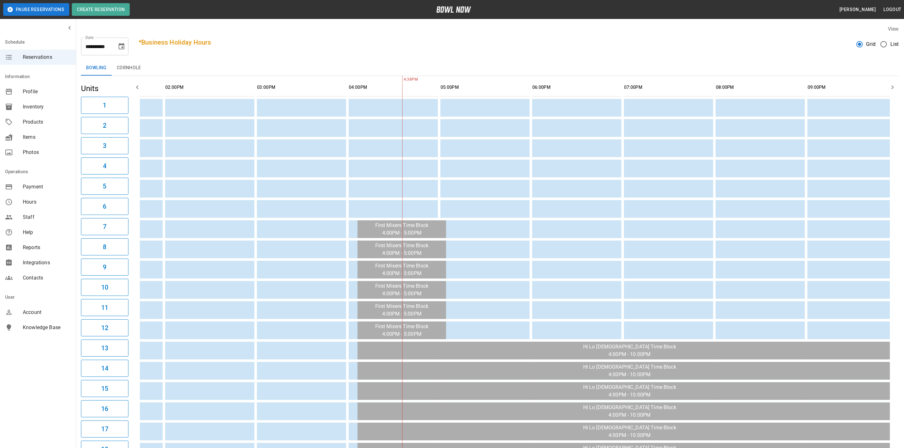
click at [41, 105] on span "Inventory" at bounding box center [47, 107] width 48 height 8
click at [35, 119] on span "Products" at bounding box center [47, 122] width 48 height 8
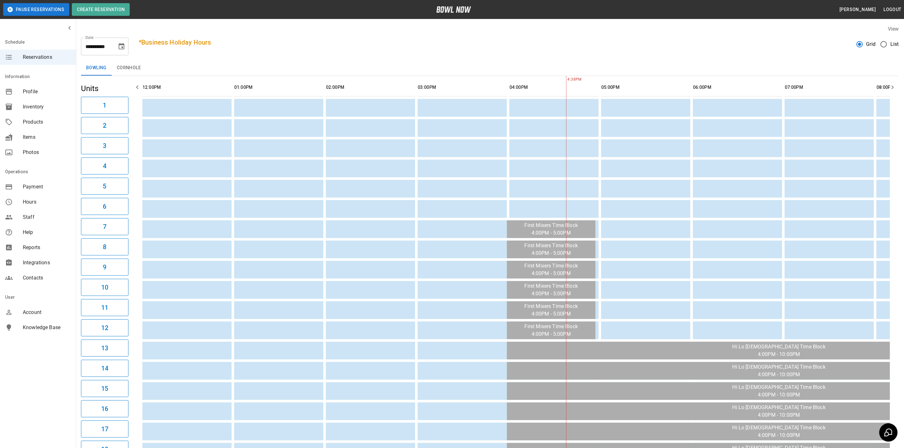
scroll to position [0, 169]
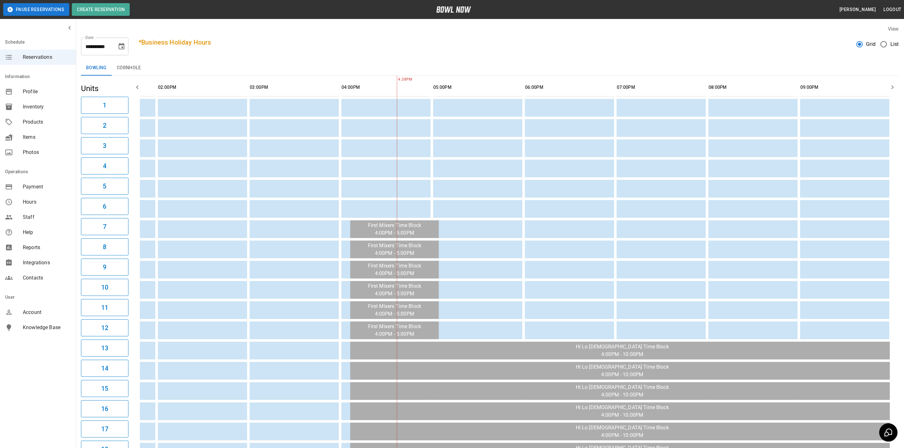
click at [24, 110] on span "Inventory" at bounding box center [47, 107] width 48 height 8
click at [26, 126] on div "Products" at bounding box center [38, 122] width 76 height 15
click at [862, 6] on button "[PERSON_NAME]" at bounding box center [857, 10] width 41 height 12
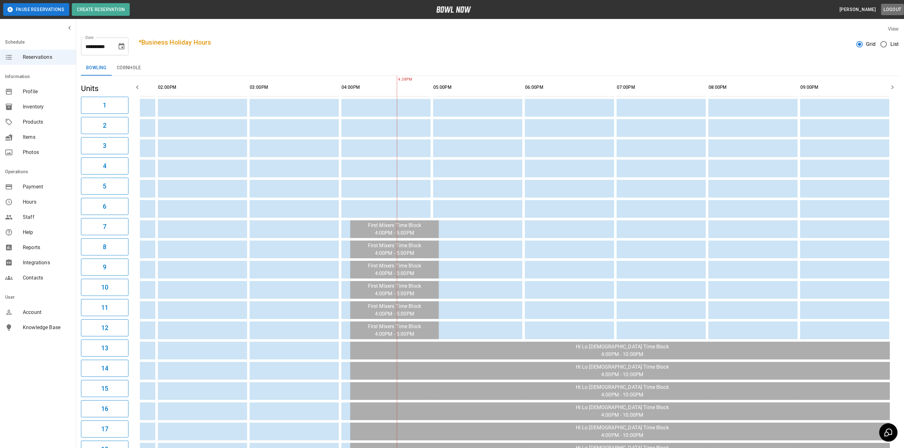
click at [892, 11] on button "Logout" at bounding box center [892, 10] width 23 height 12
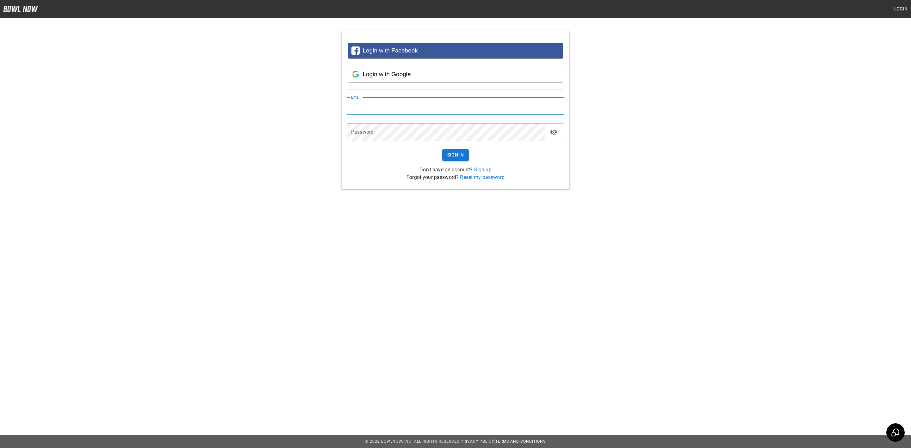
click at [399, 102] on input "email" at bounding box center [456, 106] width 218 height 18
type input "**********"
click at [442, 149] on button "Sign In" at bounding box center [455, 155] width 27 height 12
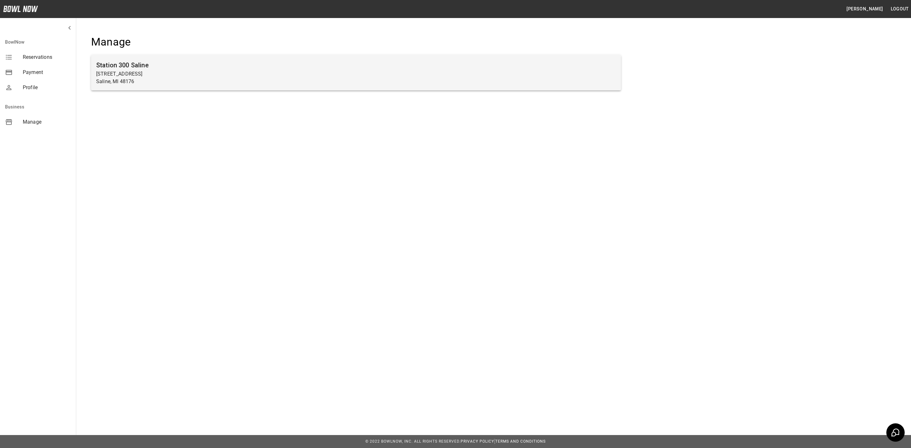
click at [354, 80] on p "Saline, MI 48176" at bounding box center [356, 82] width 520 height 8
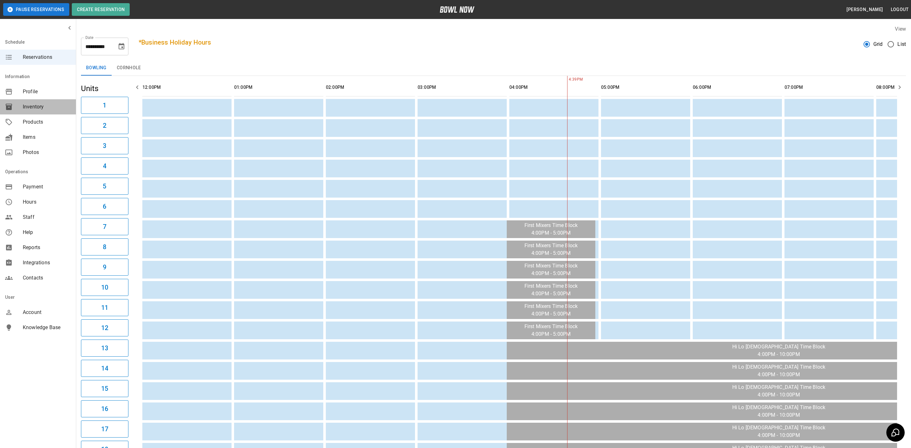
click at [37, 103] on span "Inventory" at bounding box center [47, 107] width 48 height 8
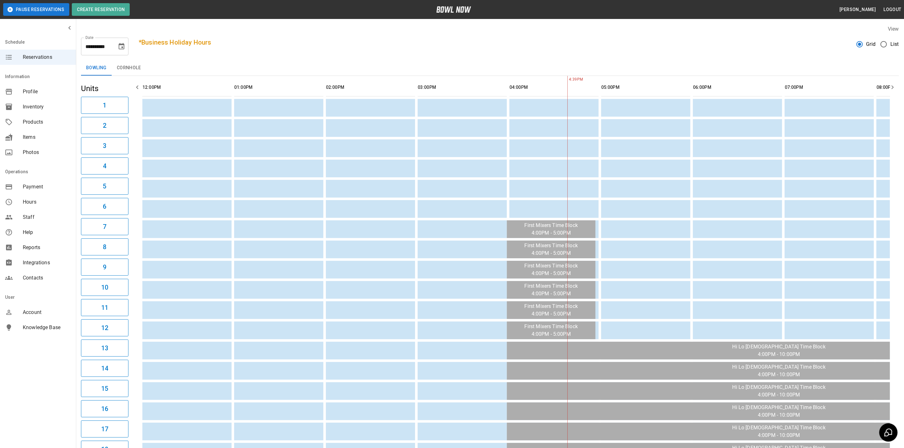
scroll to position [0, 169]
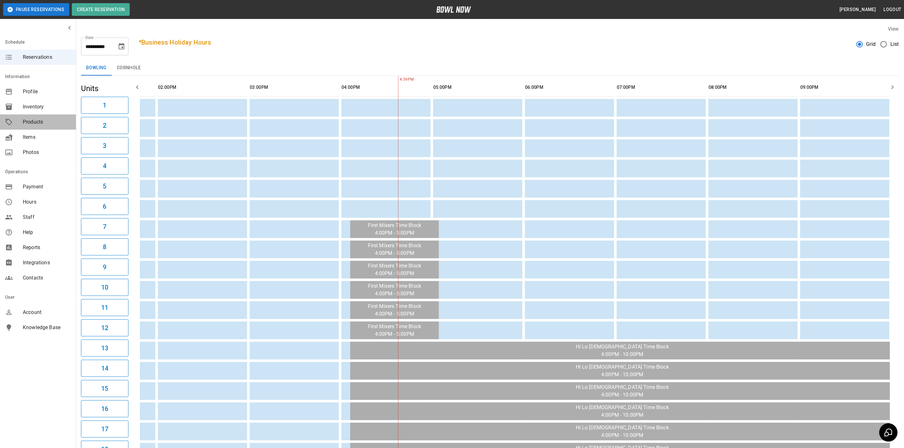
click at [35, 121] on span "Products" at bounding box center [47, 122] width 48 height 8
click at [35, 111] on div "Inventory" at bounding box center [38, 106] width 76 height 15
click at [34, 128] on div "Products" at bounding box center [38, 122] width 76 height 15
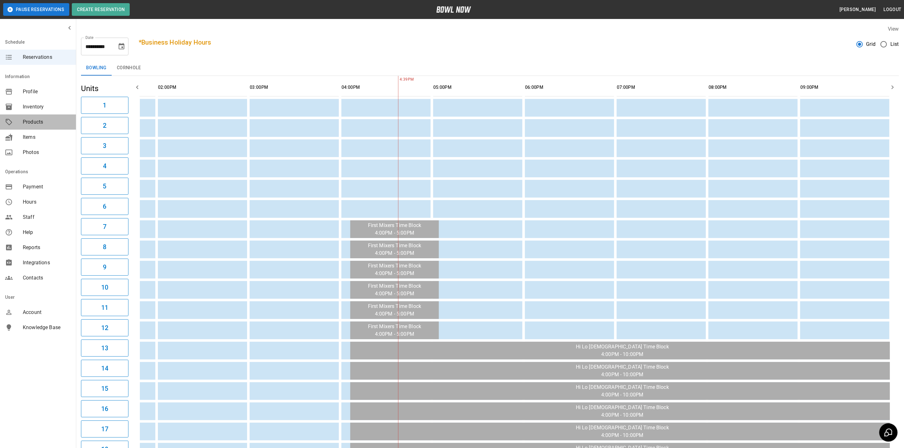
click at [34, 128] on div "Products" at bounding box center [38, 122] width 76 height 15
click at [40, 194] on nav "Operations Payment Hours Staff Help Reports Integrations Contacts" at bounding box center [38, 226] width 76 height 124
click at [41, 183] on div "Payment" at bounding box center [38, 186] width 76 height 15
click at [41, 183] on span "Payment" at bounding box center [47, 187] width 48 height 8
click at [30, 131] on div "Items" at bounding box center [38, 137] width 76 height 15
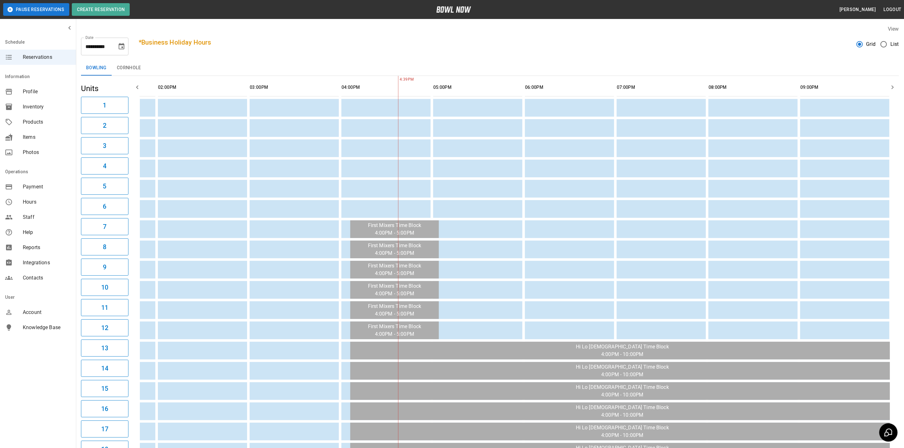
click at [31, 121] on span "Products" at bounding box center [47, 122] width 48 height 8
click at [31, 109] on span "Inventory" at bounding box center [47, 107] width 48 height 8
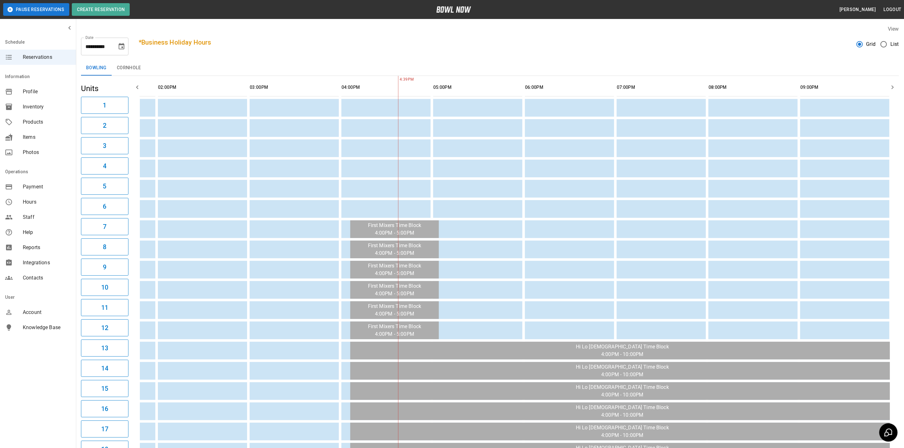
click at [31, 109] on span "Inventory" at bounding box center [47, 107] width 48 height 8
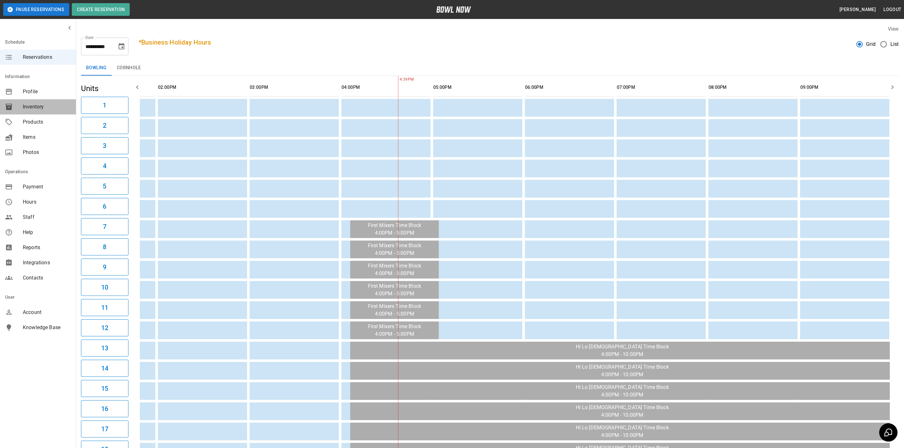
click at [31, 109] on span "Inventory" at bounding box center [47, 107] width 48 height 8
click at [44, 111] on div "Inventory" at bounding box center [38, 106] width 76 height 15
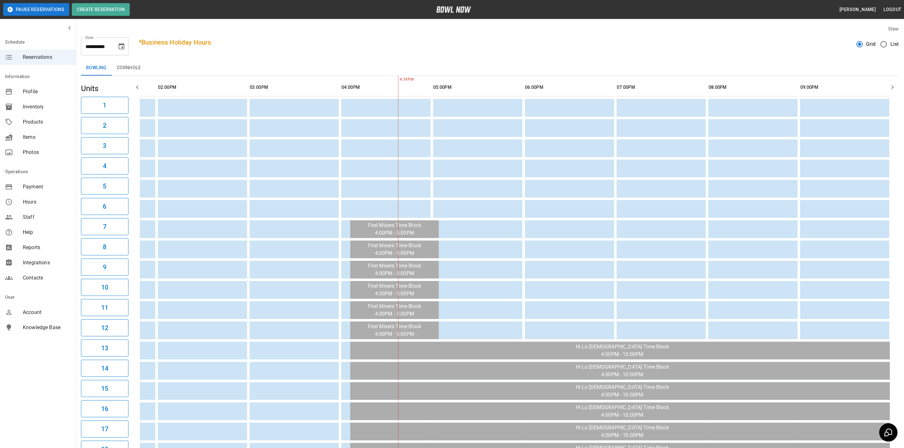
click at [44, 111] on div "Inventory" at bounding box center [38, 106] width 76 height 15
click at [43, 109] on span "Inventory" at bounding box center [47, 107] width 48 height 8
click at [601, 53] on div "**********" at bounding box center [490, 44] width 818 height 23
click at [32, 119] on span "Products" at bounding box center [47, 122] width 48 height 8
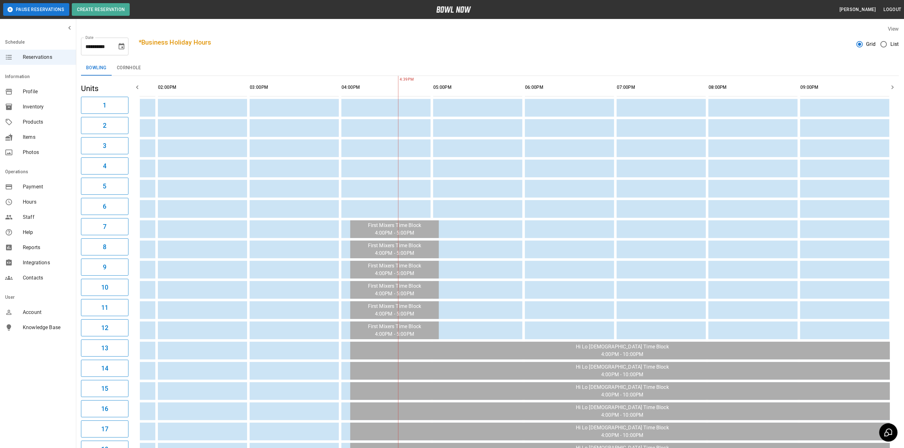
click at [33, 118] on span "Products" at bounding box center [47, 122] width 48 height 8
click at [34, 105] on span "Inventory" at bounding box center [47, 107] width 48 height 8
click at [348, 227] on td "sticky table" at bounding box center [353, 229] width 21 height 18
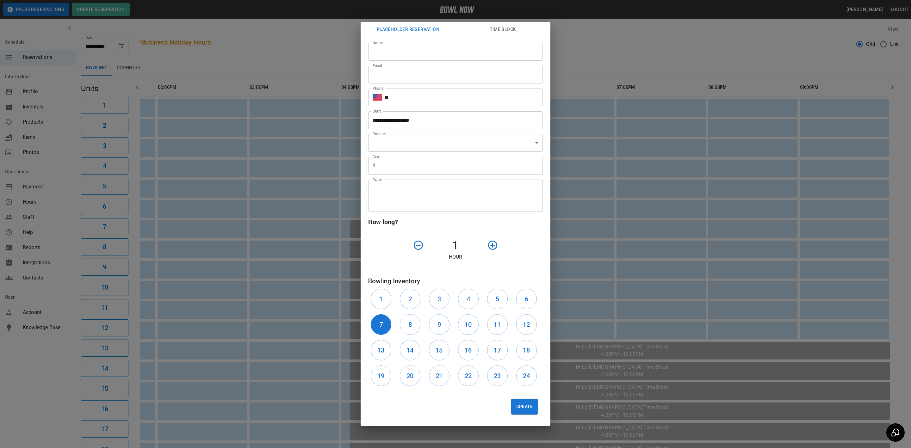
click at [488, 31] on button "Time Block" at bounding box center [502, 29] width 95 height 15
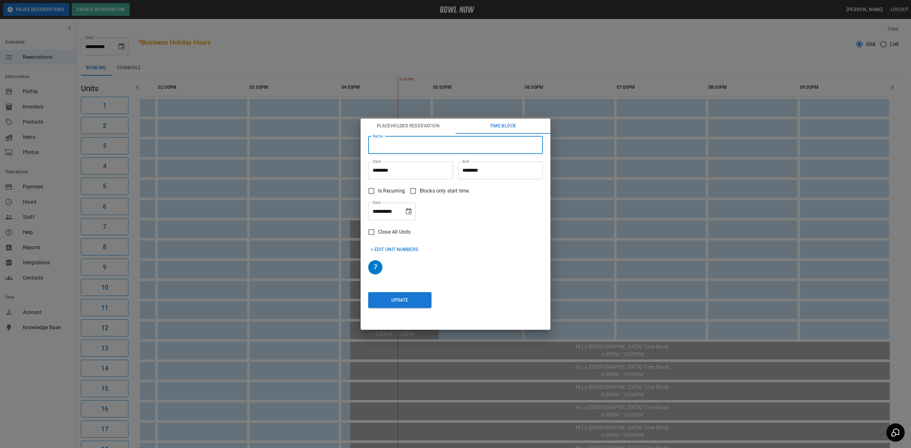
click at [428, 143] on input "Name" at bounding box center [455, 145] width 175 height 18
type input "**********"
click at [467, 172] on input "********" at bounding box center [498, 171] width 80 height 18
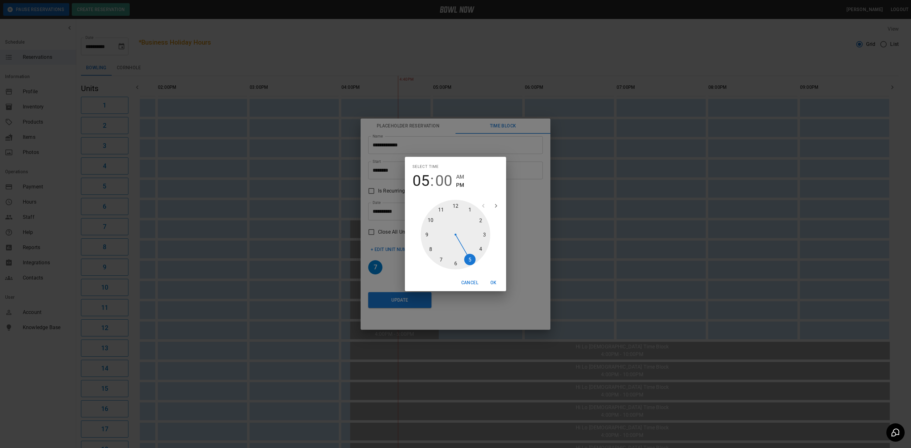
click at [433, 219] on div at bounding box center [456, 235] width 70 height 70
type input "********"
click at [493, 281] on button "OK" at bounding box center [493, 283] width 20 height 12
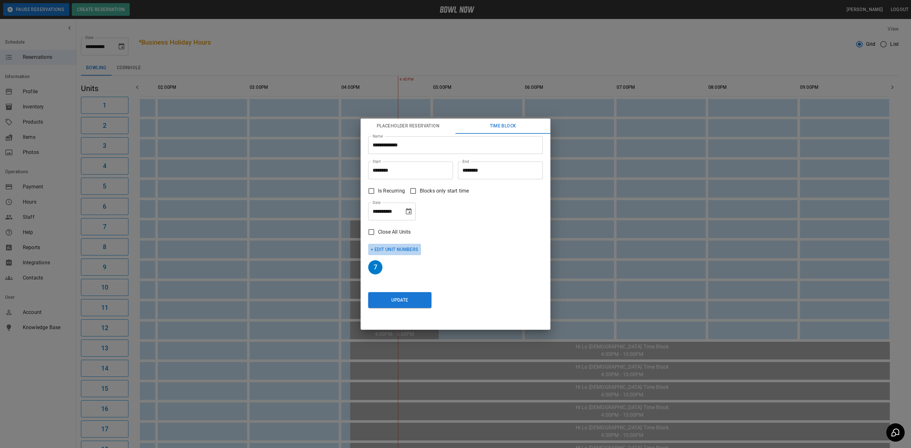
click at [386, 249] on button "+ Edit Unit Numbers" at bounding box center [394, 250] width 53 height 12
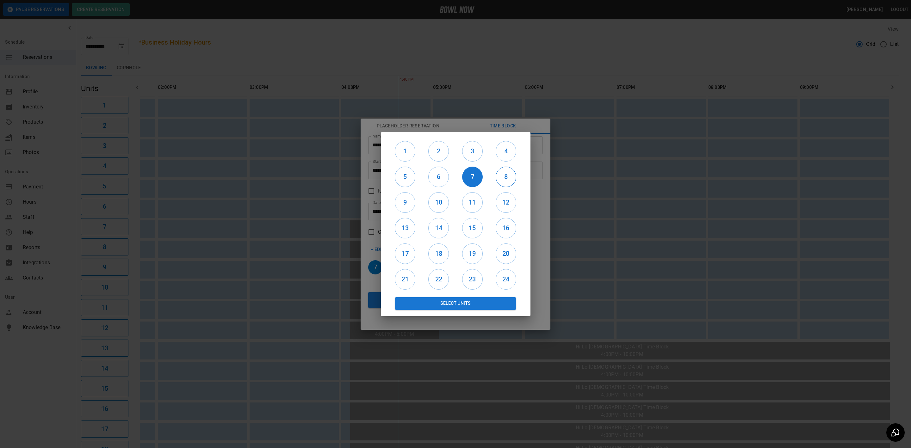
click at [516, 180] on div "8" at bounding box center [506, 177] width 34 height 26
click at [505, 176] on h6 "8" at bounding box center [506, 177] width 20 height 10
click at [402, 204] on h6 "9" at bounding box center [405, 202] width 20 height 10
click at [436, 206] on h6 "10" at bounding box center [439, 202] width 20 height 10
drag, startPoint x: 458, startPoint y: 205, endPoint x: 488, endPoint y: 204, distance: 29.8
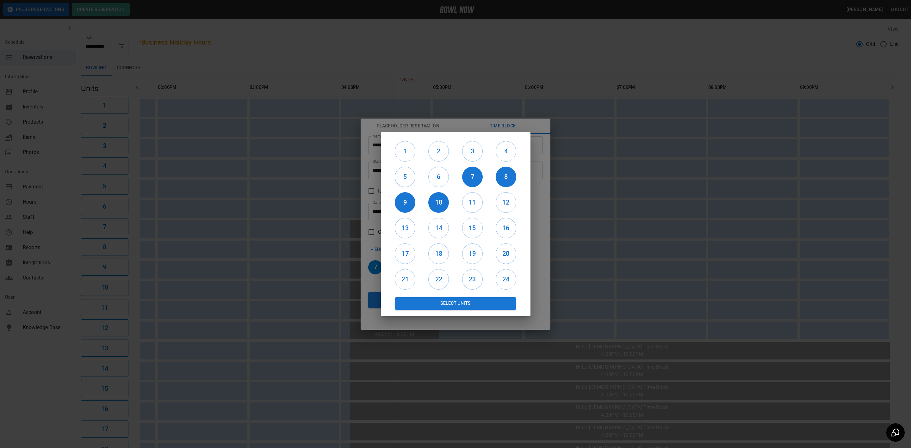
click at [461, 205] on div "11" at bounding box center [472, 203] width 34 height 26
click at [477, 204] on h6 "11" at bounding box center [472, 202] width 20 height 10
click at [512, 202] on h6 "12" at bounding box center [506, 202] width 20 height 10
click at [455, 301] on button "Select Units" at bounding box center [455, 303] width 121 height 13
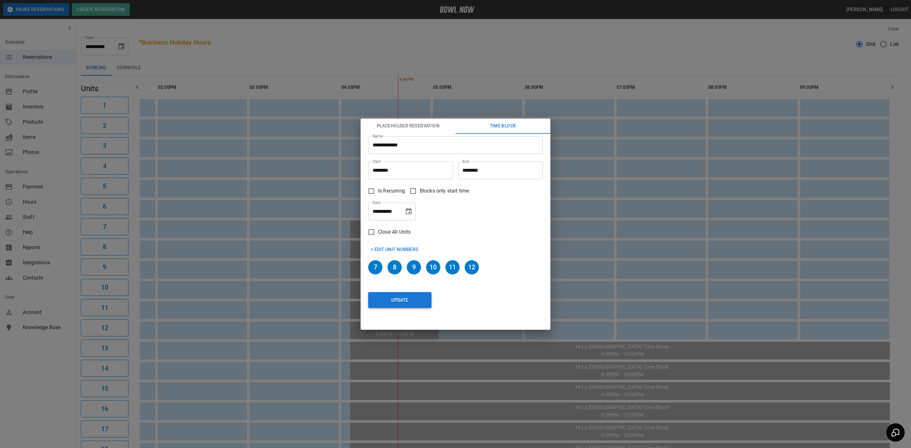
click at [397, 304] on button "Update" at bounding box center [399, 300] width 63 height 16
type input "********"
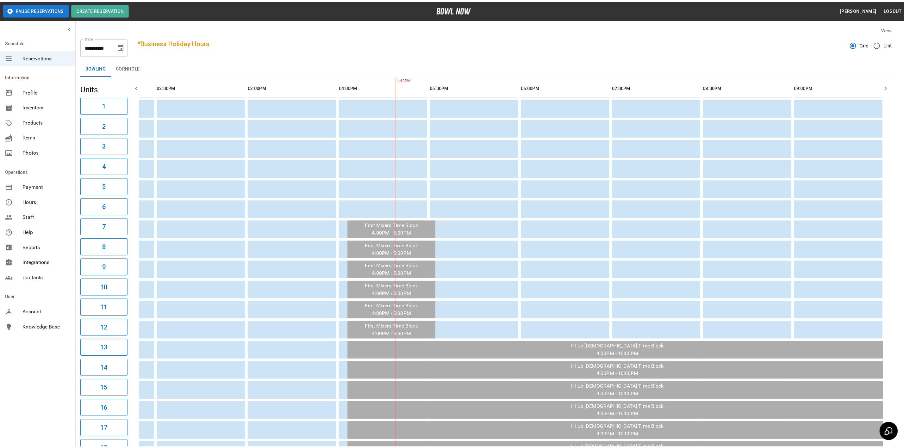
scroll to position [0, 162]
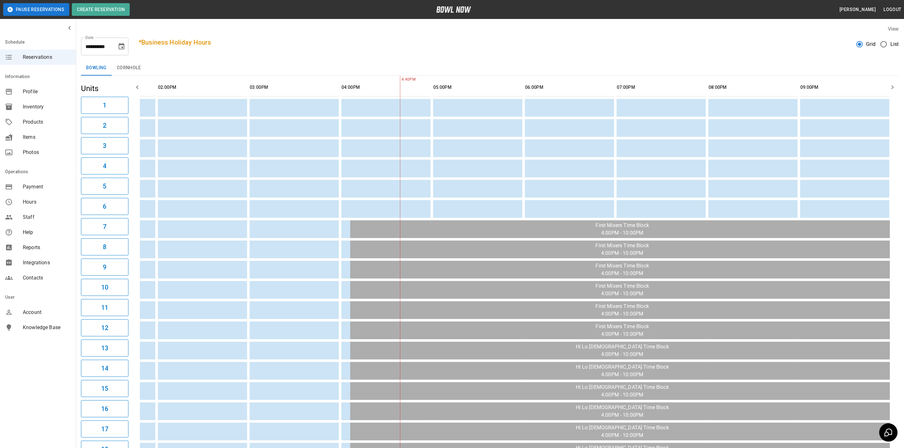
click at [120, 43] on icon "Choose date, selected date is Aug 27, 2025" at bounding box center [122, 47] width 8 height 8
click at [139, 67] on icon "Next month" at bounding box center [138, 66] width 8 height 8
click at [56, 109] on div "7" at bounding box center [59, 103] width 13 height 11
click at [58, 104] on button "7" at bounding box center [58, 103] width 11 height 11
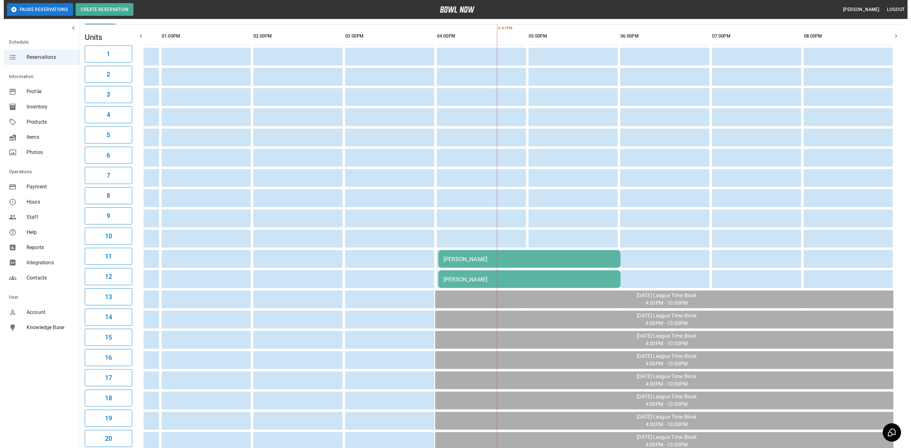
scroll to position [47, 0]
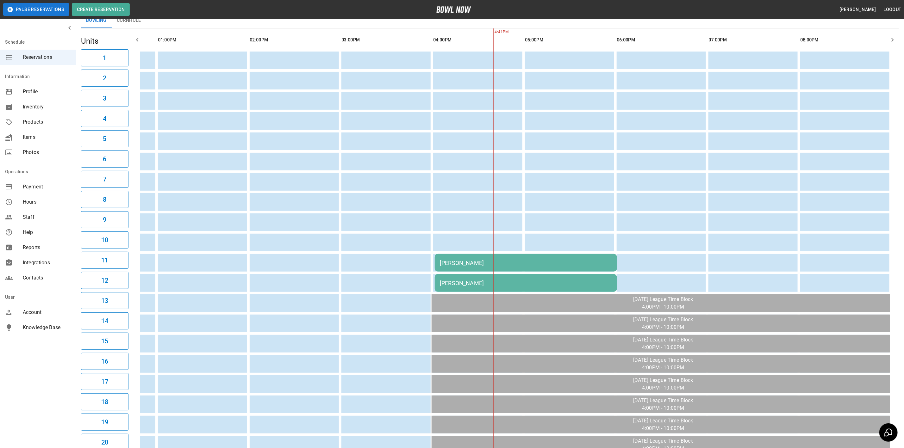
click at [455, 260] on div "[PERSON_NAME]" at bounding box center [526, 263] width 172 height 7
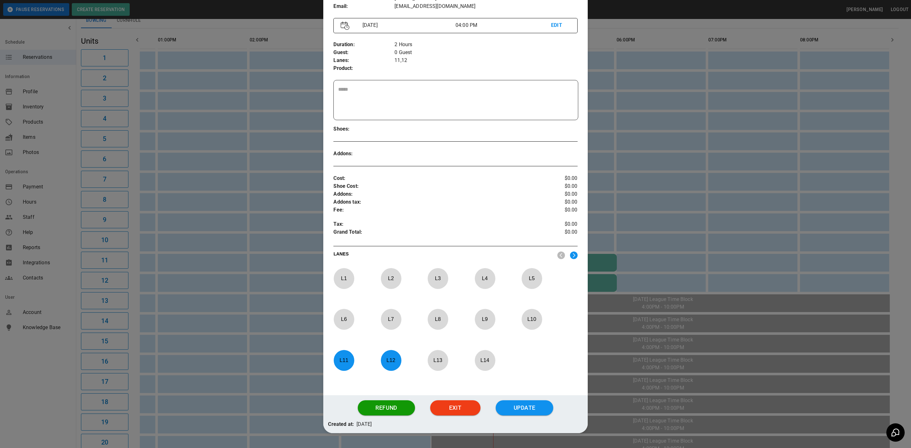
scroll to position [88, 0]
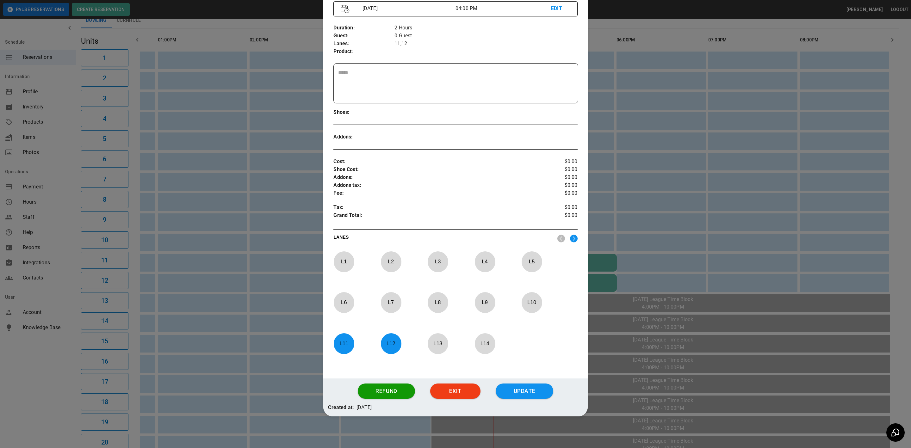
click at [334, 347] on p "L 11" at bounding box center [343, 343] width 21 height 15
drag, startPoint x: 379, startPoint y: 341, endPoint x: 384, endPoint y: 341, distance: 5.4
click at [381, 341] on p "L 12" at bounding box center [391, 343] width 21 height 15
click at [445, 263] on p "L 3" at bounding box center [437, 261] width 21 height 15
click at [488, 258] on p "L 4" at bounding box center [484, 261] width 21 height 15
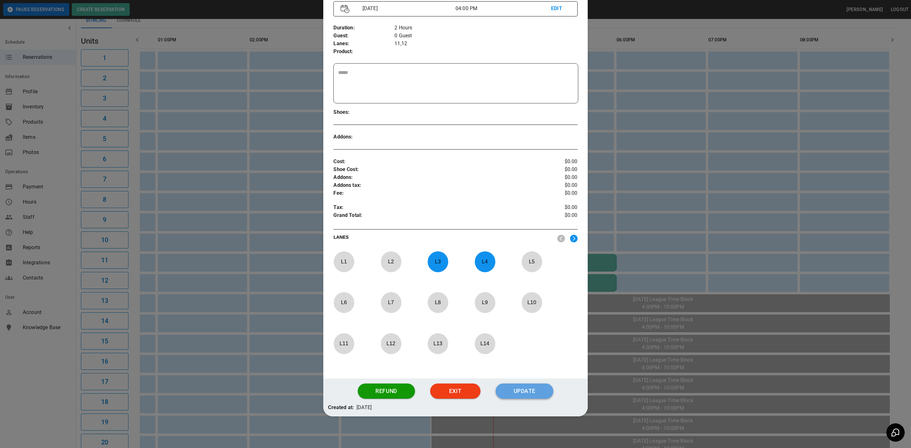
click at [522, 389] on button "Update" at bounding box center [525, 391] width 58 height 15
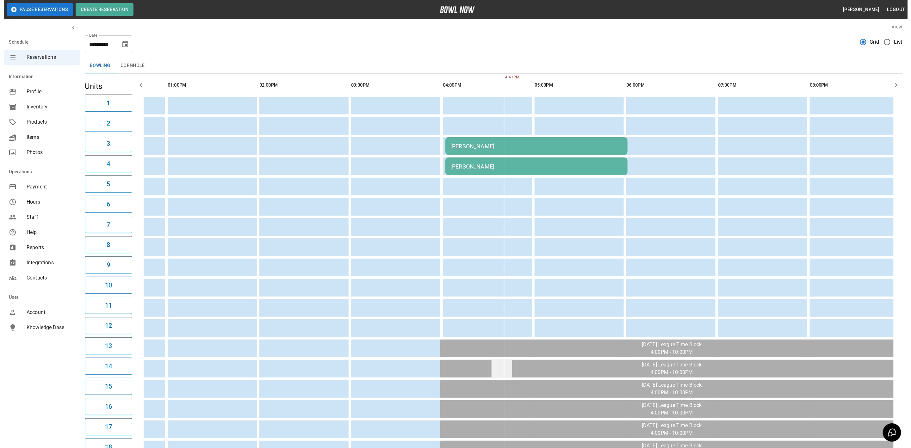
scroll to position [0, 0]
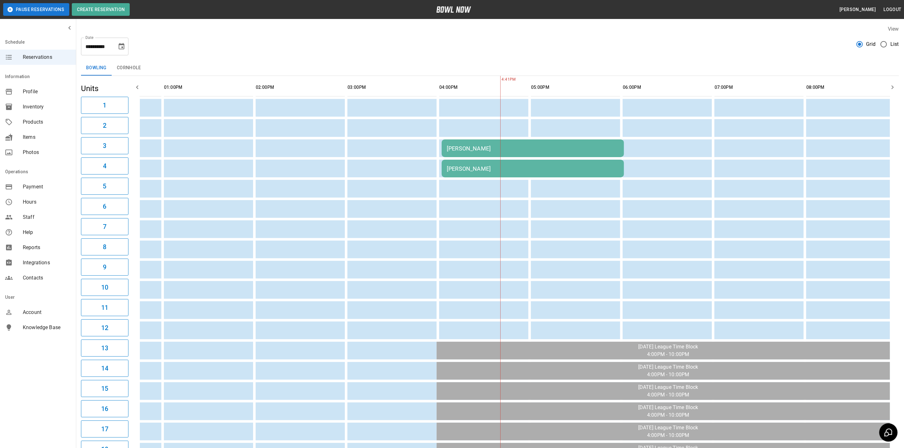
click at [462, 152] on td "[PERSON_NAME]" at bounding box center [533, 148] width 182 height 18
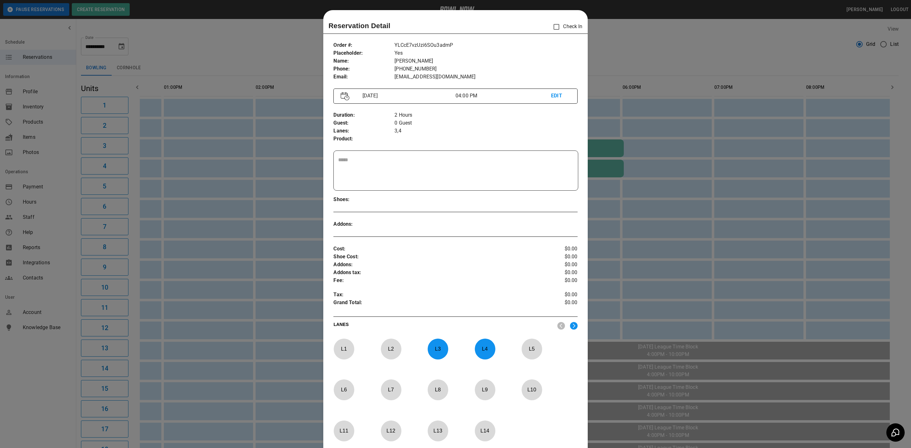
scroll to position [10, 0]
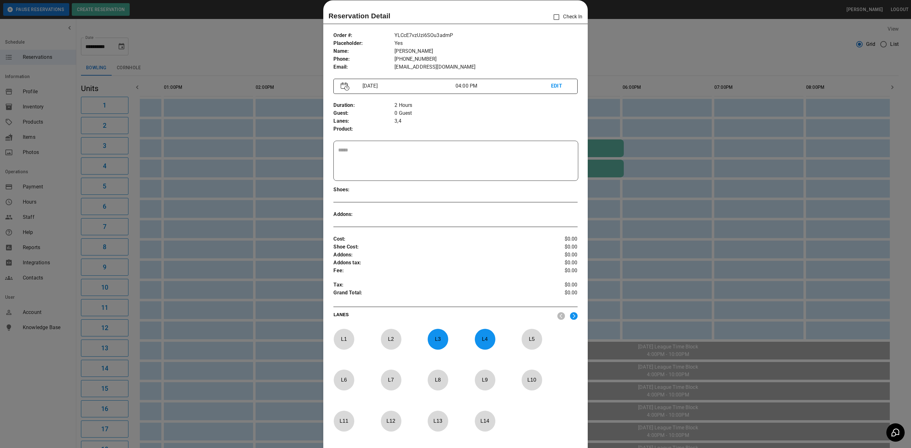
click at [444, 339] on p "L 3" at bounding box center [437, 339] width 21 height 15
click at [490, 340] on p "L 4" at bounding box center [484, 339] width 21 height 15
click at [340, 418] on p "L 11" at bounding box center [343, 421] width 21 height 15
click at [390, 421] on p "L 12" at bounding box center [391, 421] width 21 height 15
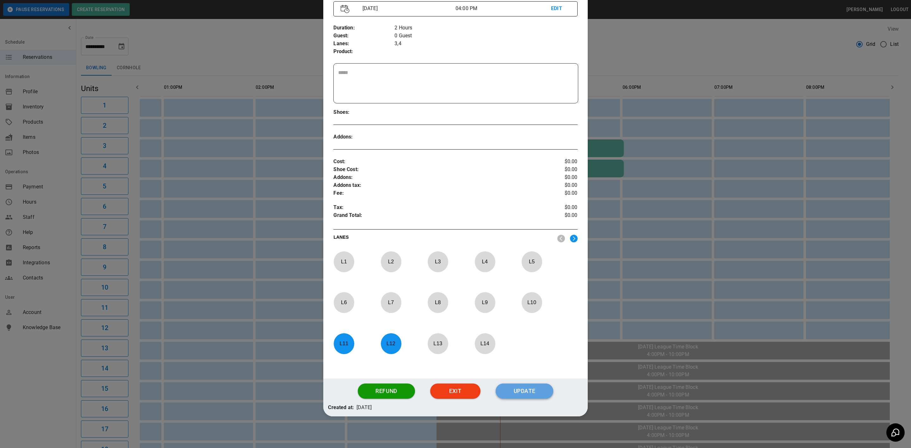
click at [513, 396] on button "Update" at bounding box center [525, 391] width 58 height 15
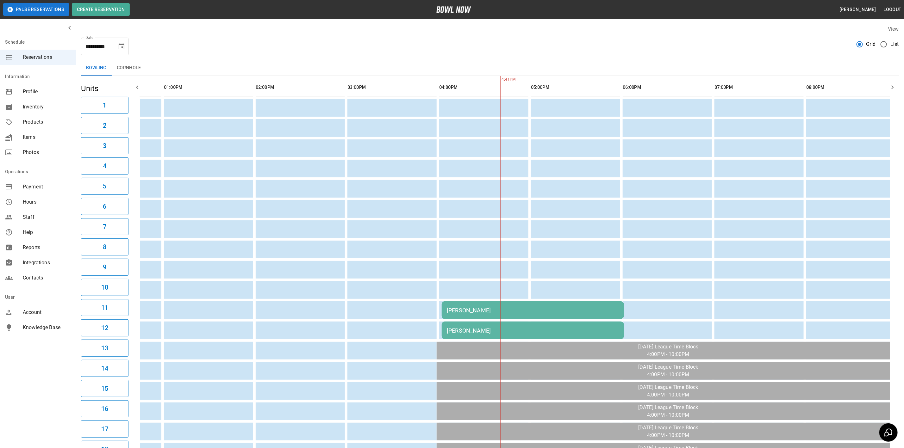
scroll to position [0, 68]
click at [123, 49] on icon "Choose date, selected date is Sep 7, 2025" at bounding box center [122, 46] width 6 height 6
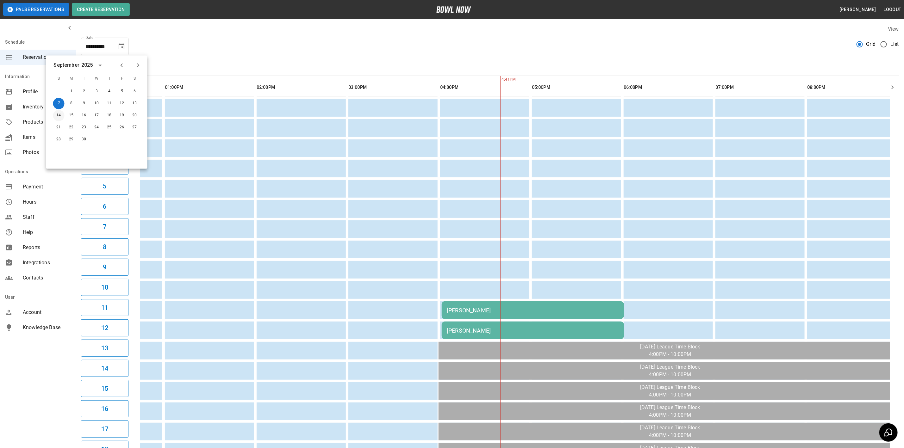
click at [60, 118] on button "14" at bounding box center [58, 115] width 11 height 11
type input "**********"
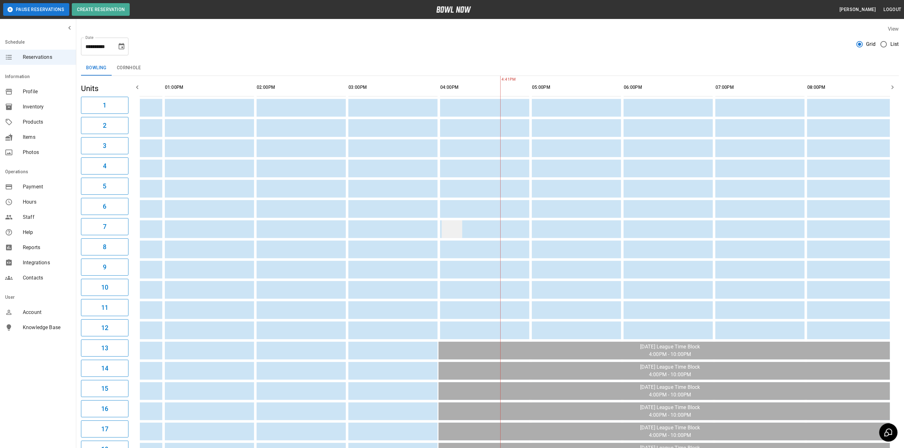
click at [451, 228] on td "sticky table" at bounding box center [452, 229] width 21 height 18
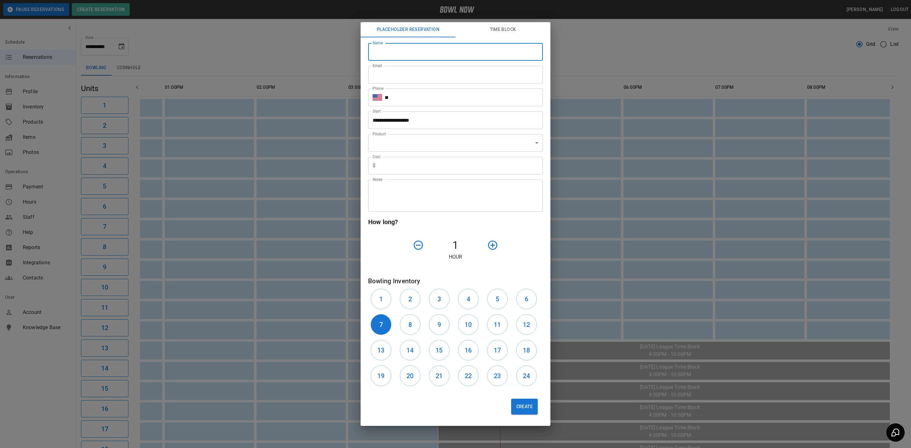
click at [389, 46] on input "Name" at bounding box center [455, 52] width 175 height 18
type input "**********"
click at [496, 33] on button "Time Block" at bounding box center [502, 29] width 95 height 15
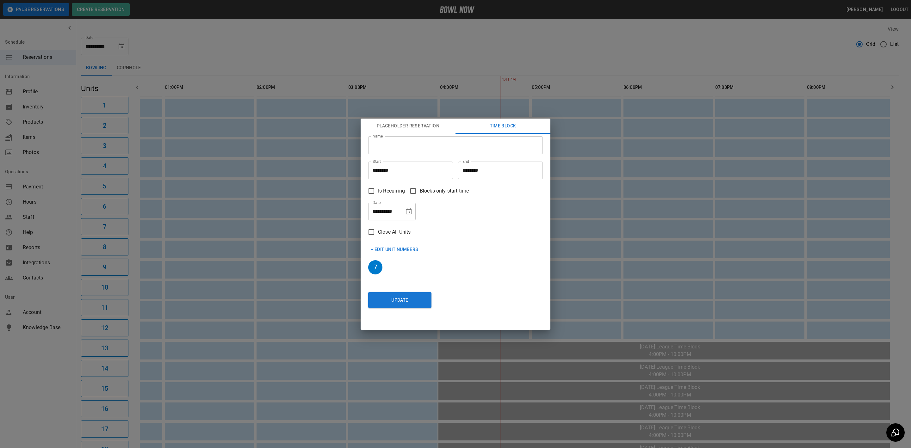
click at [420, 141] on input "Name" at bounding box center [455, 145] width 175 height 18
type input "**********"
click at [506, 171] on input "********" at bounding box center [498, 171] width 80 height 18
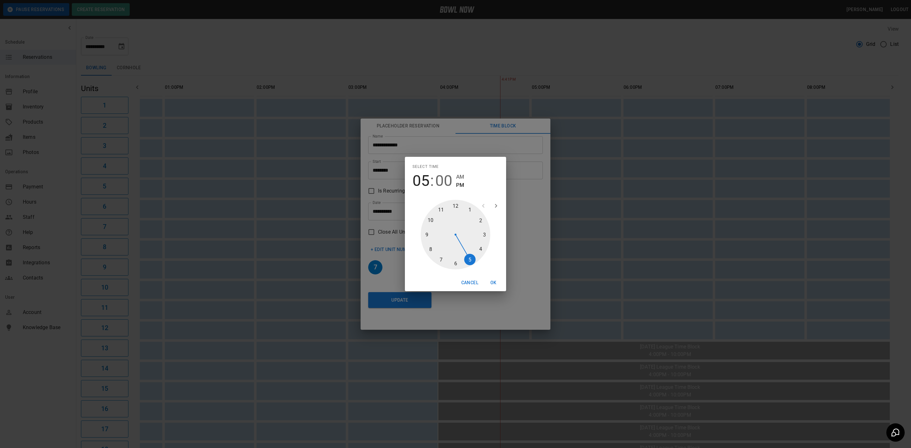
click at [430, 220] on div at bounding box center [456, 235] width 70 height 70
type input "********"
click at [491, 282] on button "OK" at bounding box center [493, 283] width 20 height 12
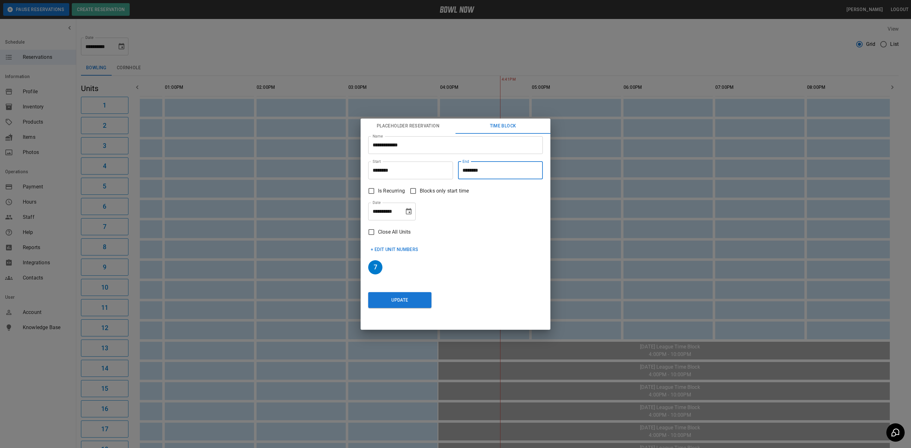
click at [397, 248] on button "+ Edit Unit Numbers" at bounding box center [394, 250] width 53 height 12
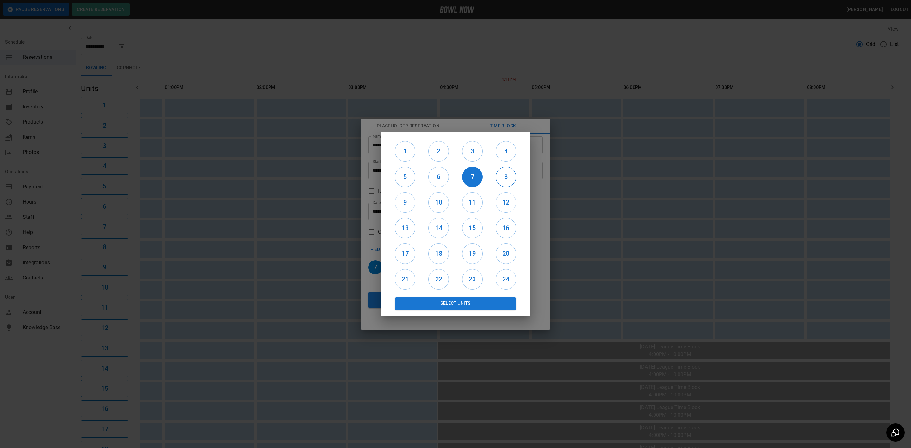
click at [506, 178] on h6 "8" at bounding box center [506, 177] width 20 height 10
click at [408, 203] on h6 "9" at bounding box center [405, 202] width 20 height 10
click at [447, 201] on h6 "10" at bounding box center [439, 202] width 20 height 10
click at [478, 203] on h6 "11" at bounding box center [472, 202] width 20 height 10
click at [510, 203] on h6 "12" at bounding box center [506, 202] width 20 height 10
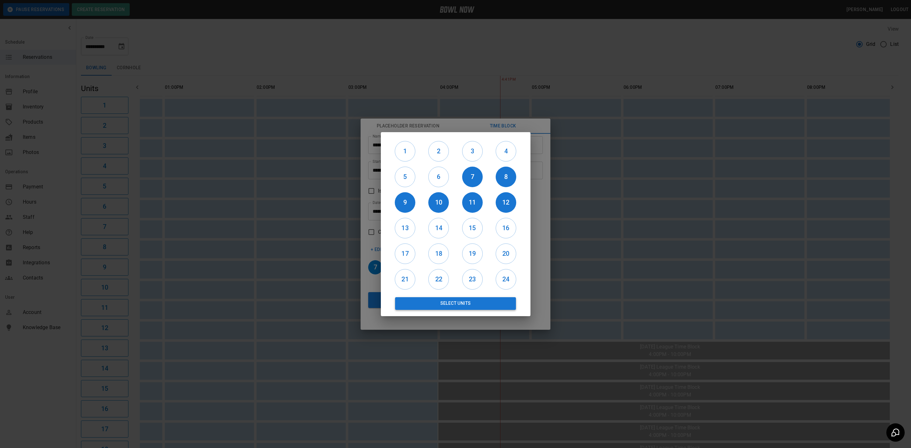
click at [471, 306] on button "Select Units" at bounding box center [455, 303] width 121 height 13
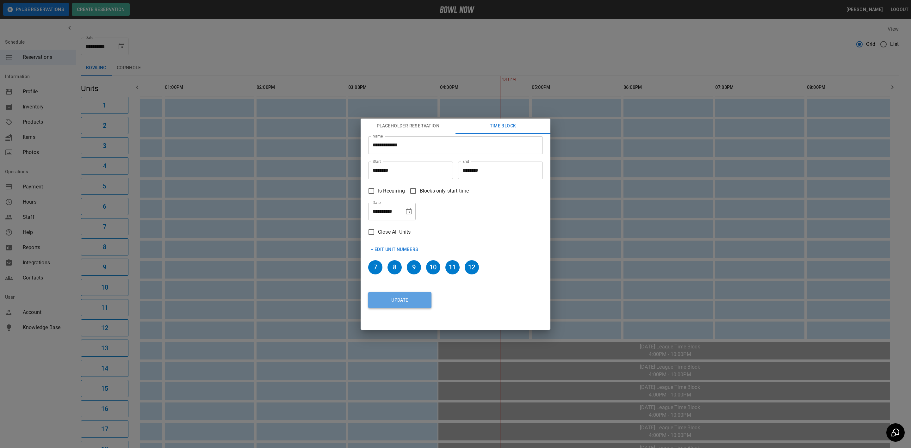
click at [402, 297] on button "Update" at bounding box center [399, 300] width 63 height 16
type input "********"
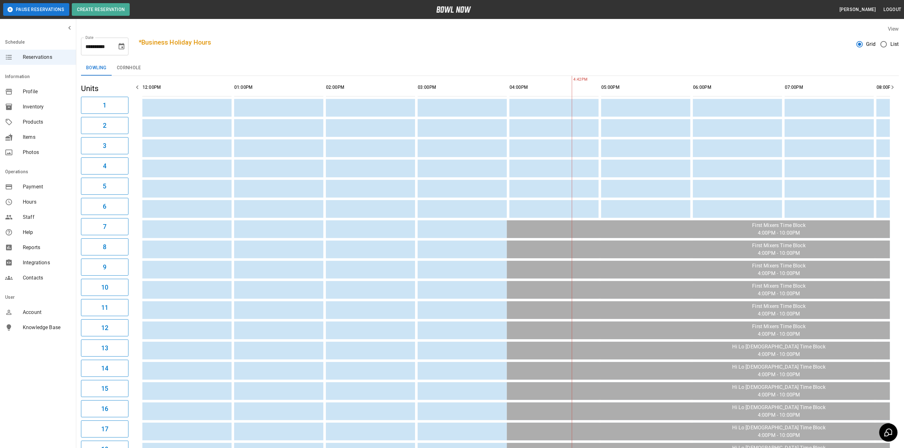
scroll to position [0, 169]
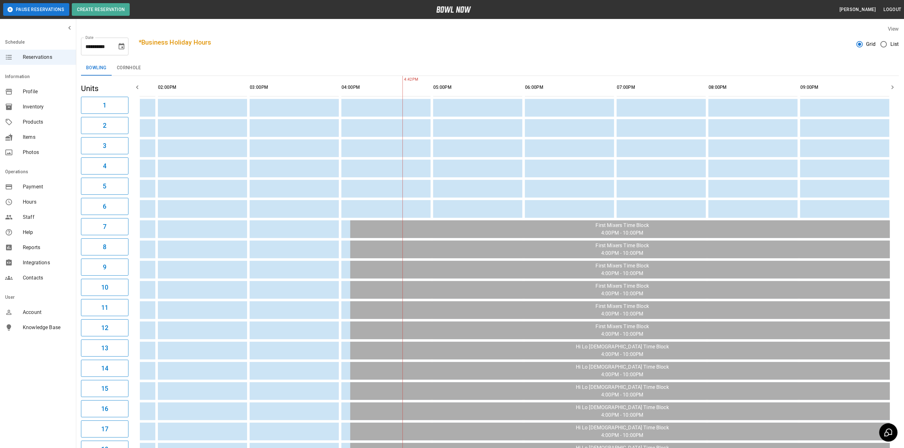
click at [123, 55] on div "**********" at bounding box center [104, 47] width 47 height 18
click at [122, 46] on icon "Choose date, selected date is Aug 27, 2025" at bounding box center [122, 46] width 6 height 6
click at [138, 65] on icon "Next month" at bounding box center [138, 66] width 8 height 8
click at [60, 115] on button "14" at bounding box center [58, 115] width 11 height 11
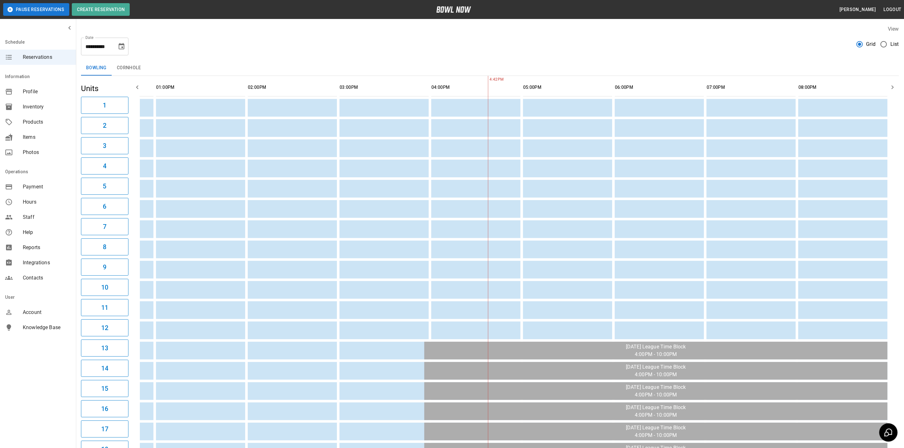
scroll to position [0, 77]
click at [32, 121] on span "Products" at bounding box center [47, 122] width 48 height 8
click at [37, 106] on span "Inventory" at bounding box center [47, 107] width 48 height 8
click at [120, 49] on icon "Choose date, selected date is Sep 14, 2025" at bounding box center [122, 46] width 6 height 6
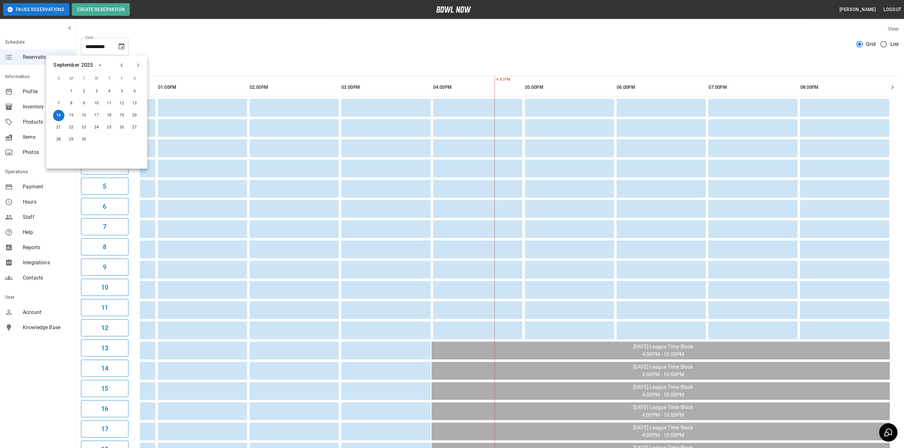
click at [121, 68] on icon "Previous month" at bounding box center [122, 66] width 8 height 8
click at [93, 141] on button "27" at bounding box center [96, 139] width 11 height 11
type input "**********"
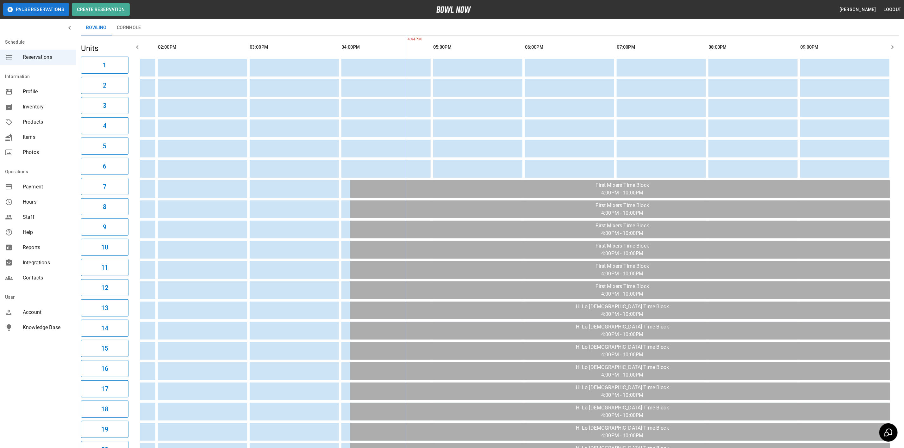
scroll to position [36, 0]
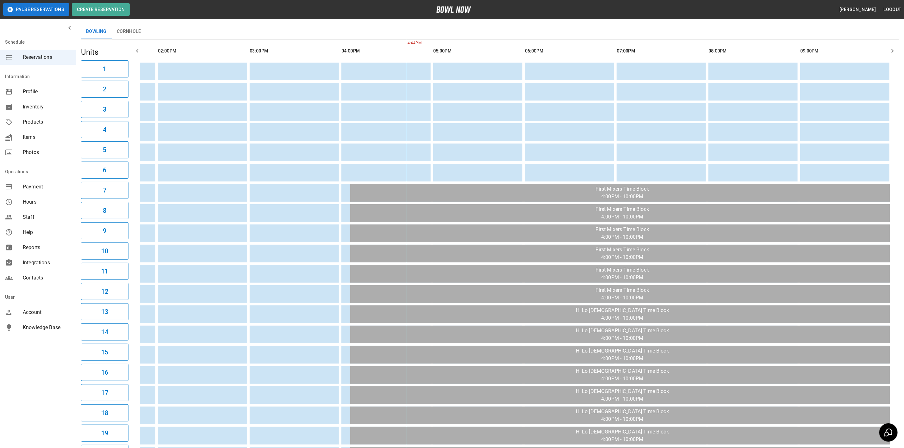
click at [26, 102] on div "Inventory" at bounding box center [38, 106] width 76 height 15
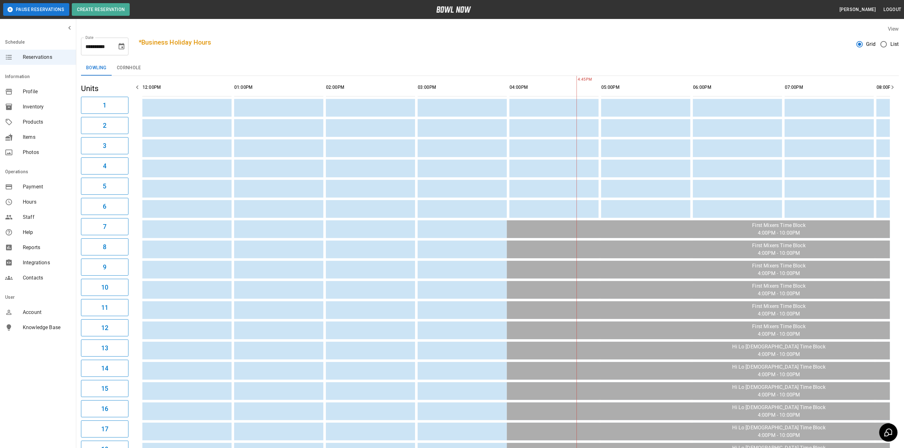
scroll to position [0, 169]
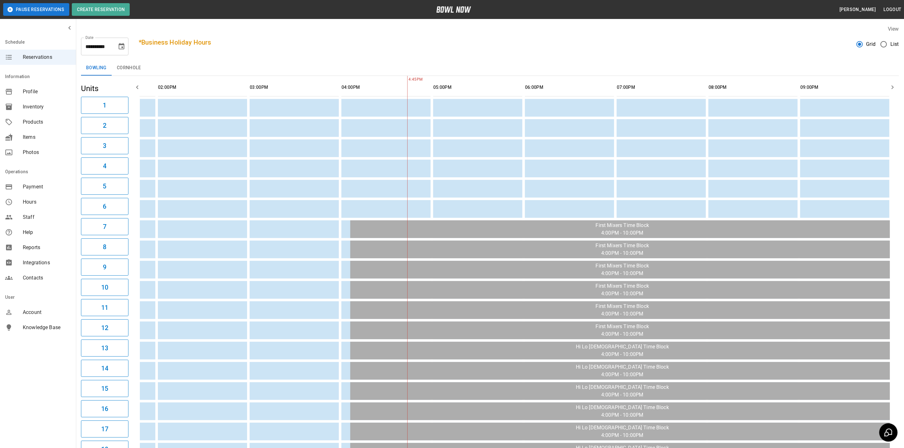
click at [31, 117] on div "Products" at bounding box center [38, 122] width 76 height 15
click at [33, 105] on span "Inventory" at bounding box center [47, 107] width 48 height 8
click at [31, 121] on span "Products" at bounding box center [47, 122] width 48 height 8
click at [35, 103] on span "Inventory" at bounding box center [47, 107] width 48 height 8
click at [37, 89] on span "Profile" at bounding box center [47, 92] width 48 height 8
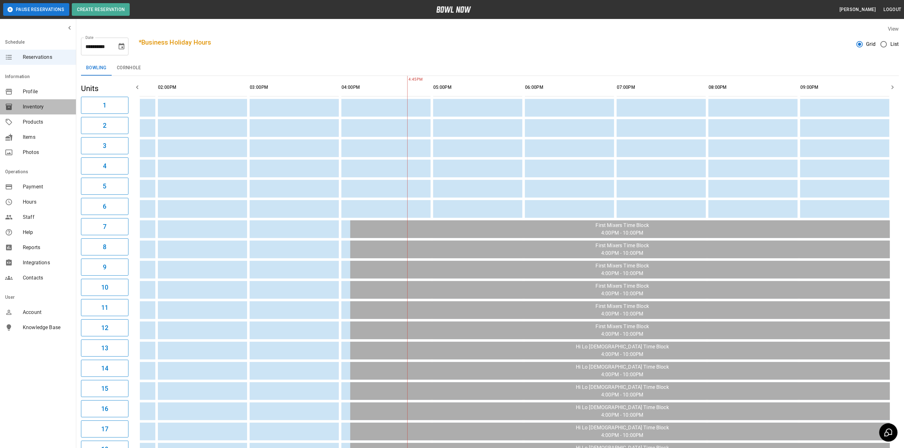
click at [36, 105] on span "Inventory" at bounding box center [47, 107] width 48 height 8
click at [35, 113] on div "Inventory" at bounding box center [38, 106] width 76 height 15
click at [34, 120] on span "Products" at bounding box center [47, 122] width 48 height 8
click at [34, 106] on span "Inventory" at bounding box center [47, 107] width 48 height 8
click at [36, 95] on span "Profile" at bounding box center [47, 92] width 48 height 8
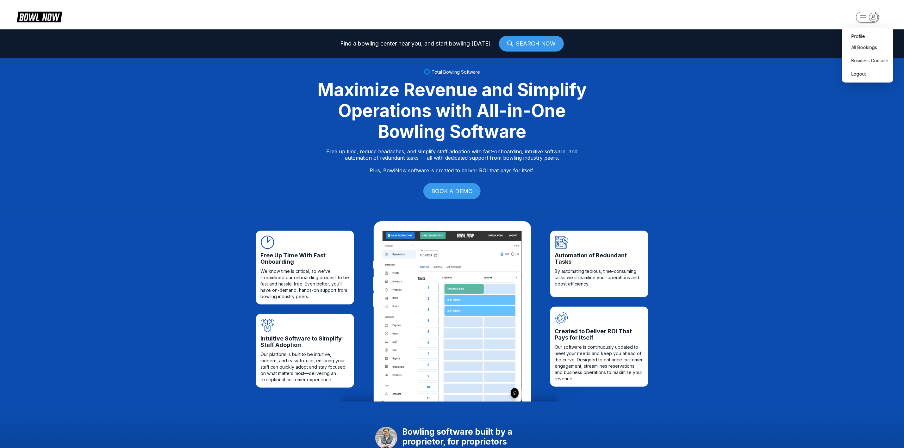
click at [864, 14] on rect "button" at bounding box center [867, 17] width 23 height 11
click at [865, 61] on div "Business Console" at bounding box center [867, 60] width 45 height 11
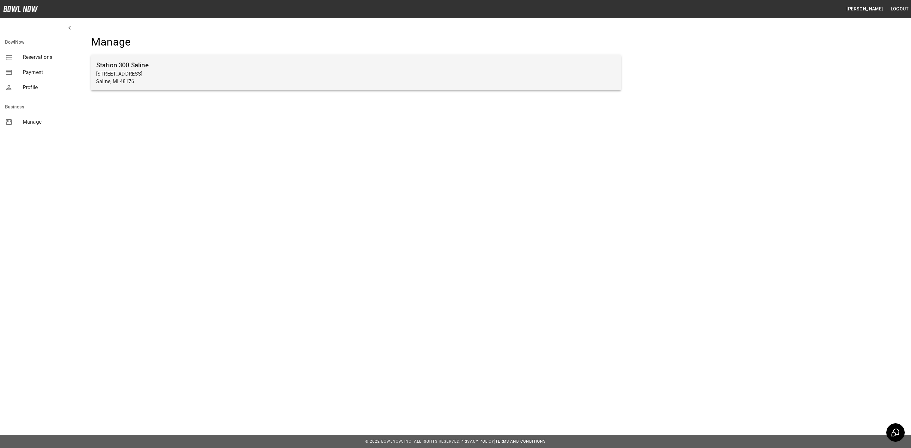
click at [287, 64] on h6 "Station 300 Saline" at bounding box center [356, 65] width 520 height 10
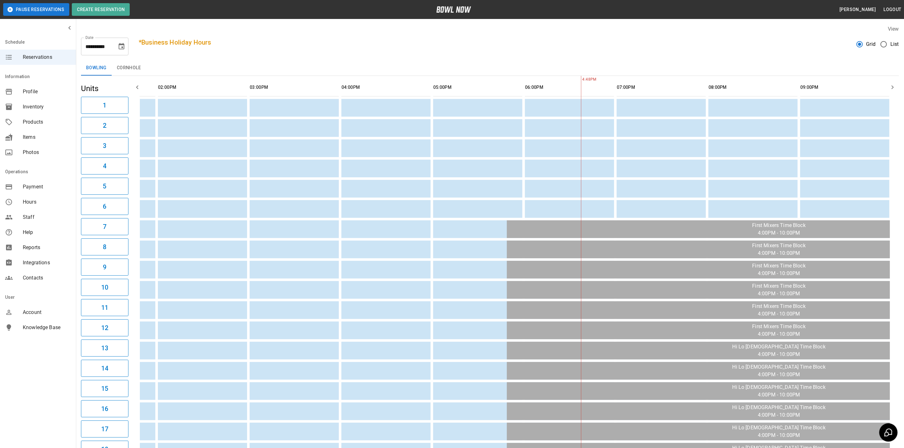
scroll to position [0, 169]
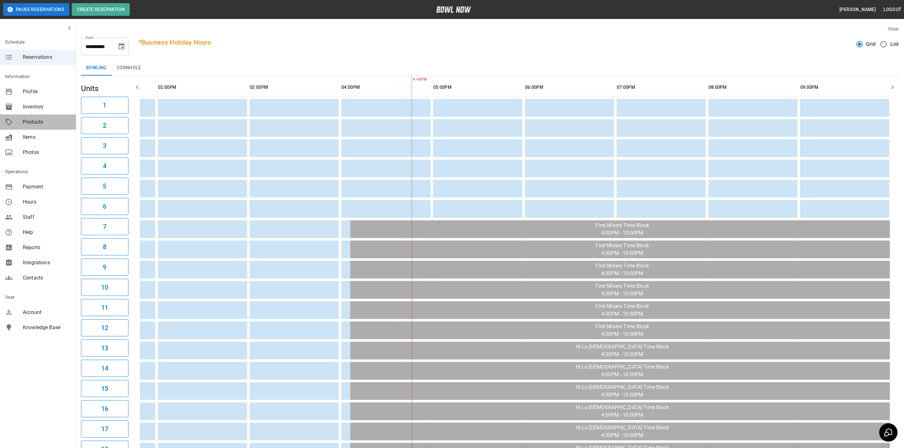
click at [39, 119] on span "Products" at bounding box center [47, 122] width 48 height 8
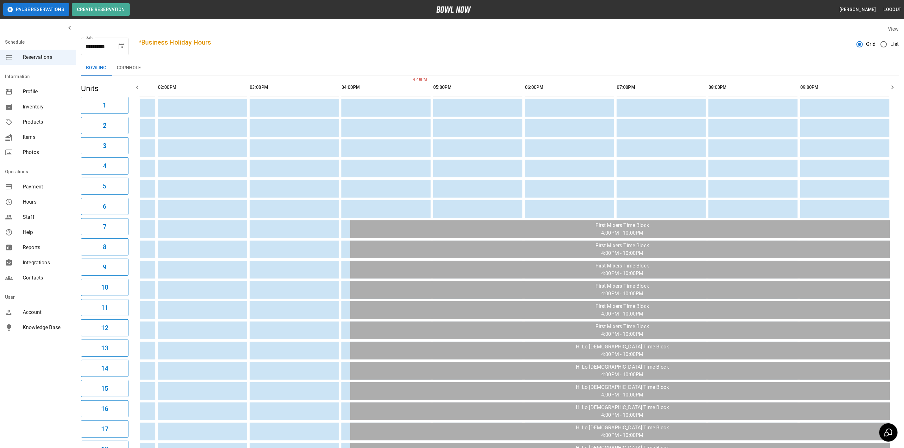
click at [39, 119] on span "Products" at bounding box center [47, 122] width 48 height 8
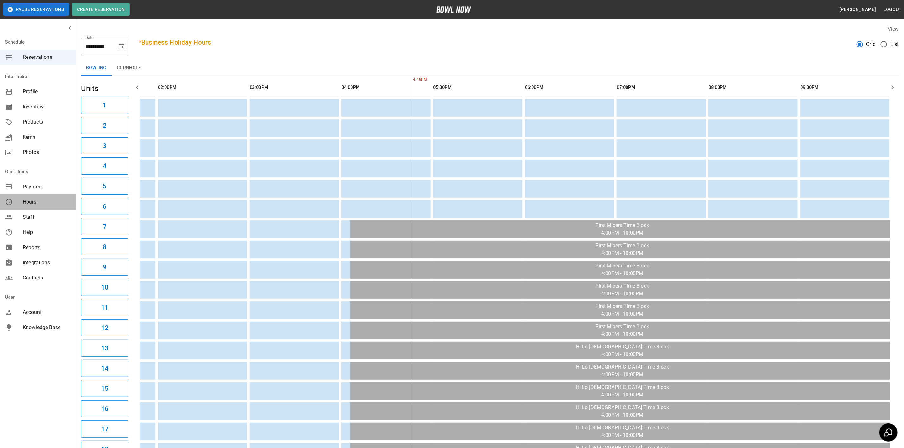
click at [38, 206] on div "Hours" at bounding box center [38, 202] width 76 height 15
click at [33, 223] on div "Staff" at bounding box center [38, 217] width 76 height 15
click at [31, 247] on span "Reports" at bounding box center [47, 248] width 48 height 8
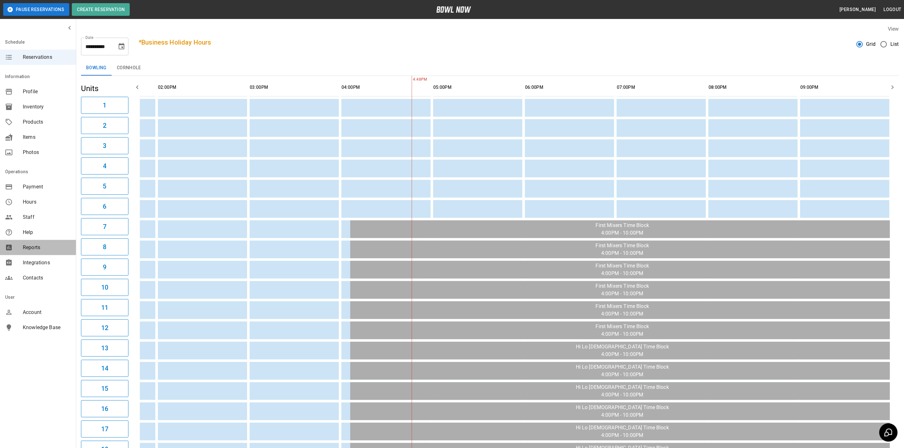
click at [31, 247] on span "Reports" at bounding box center [47, 248] width 48 height 8
click at [46, 280] on span "Contacts" at bounding box center [47, 278] width 48 height 8
click at [43, 251] on nav "Operations Payment Hours Staff Help Reports Integrations Contacts" at bounding box center [38, 226] width 76 height 124
click at [43, 251] on span "Reports" at bounding box center [47, 248] width 48 height 8
